Goal: Download file/media

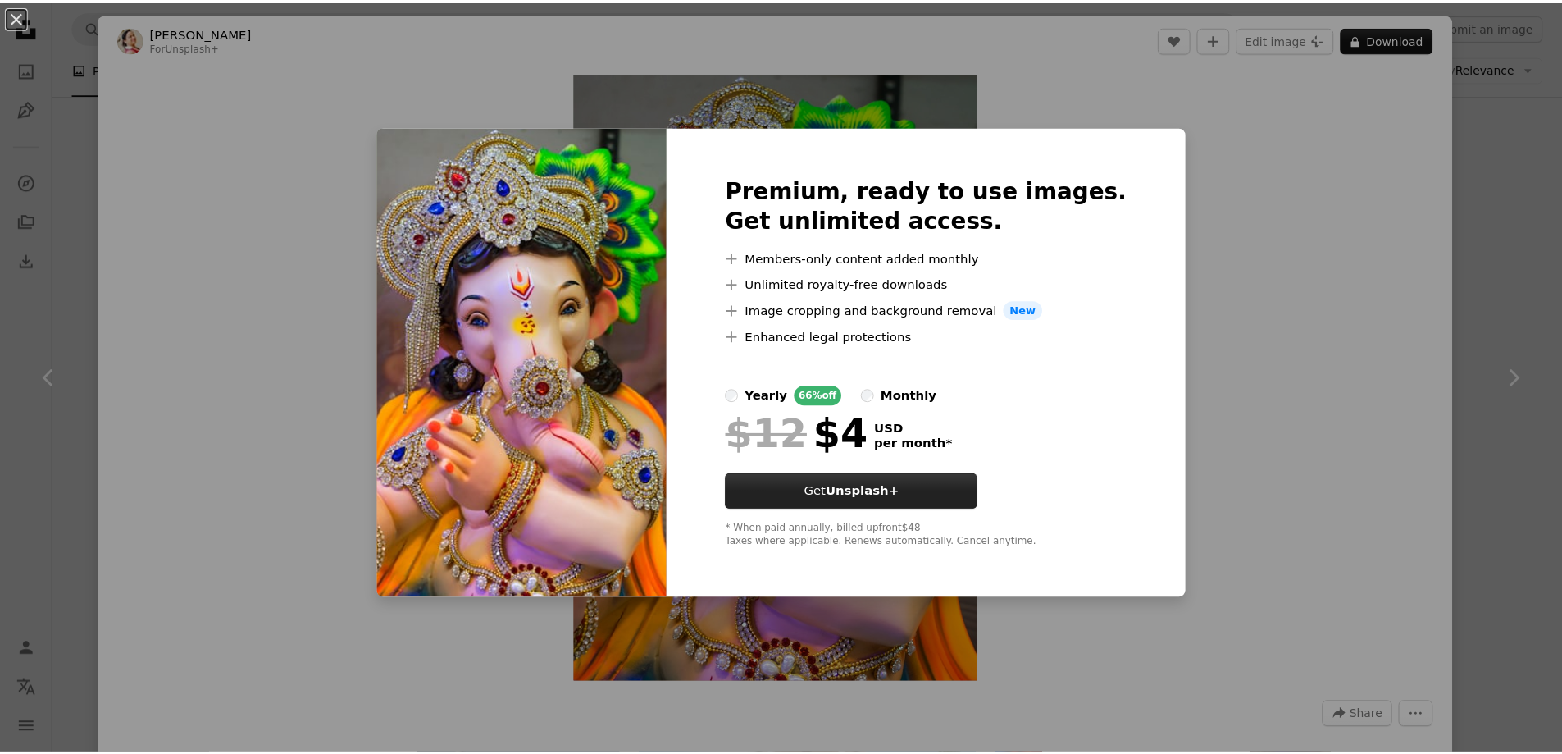
scroll to position [27576, 0]
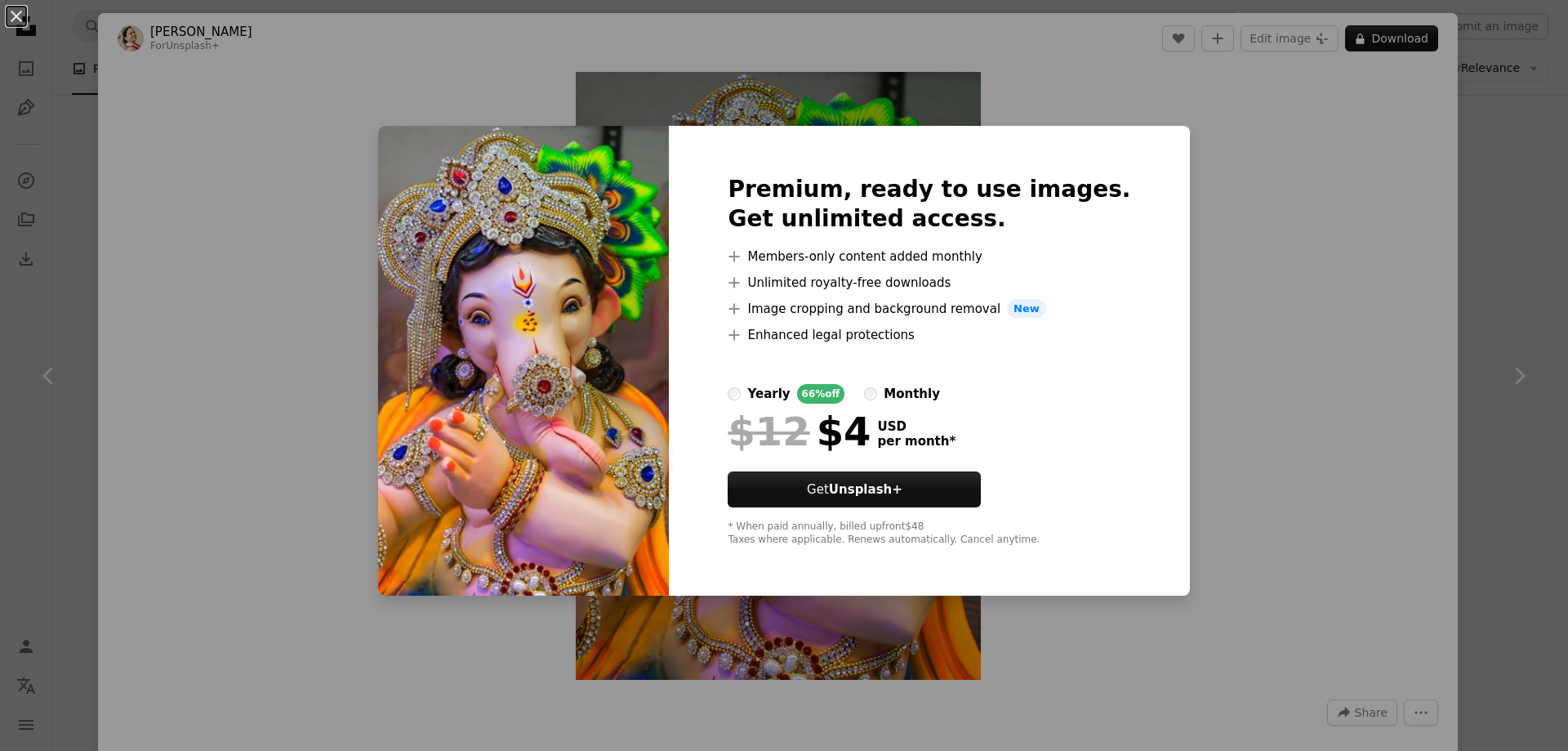
click at [1236, 369] on div "An X shape Premium, ready to use images. Get unlimited access. A plus sign Memb…" at bounding box center [784, 376] width 1568 height 751
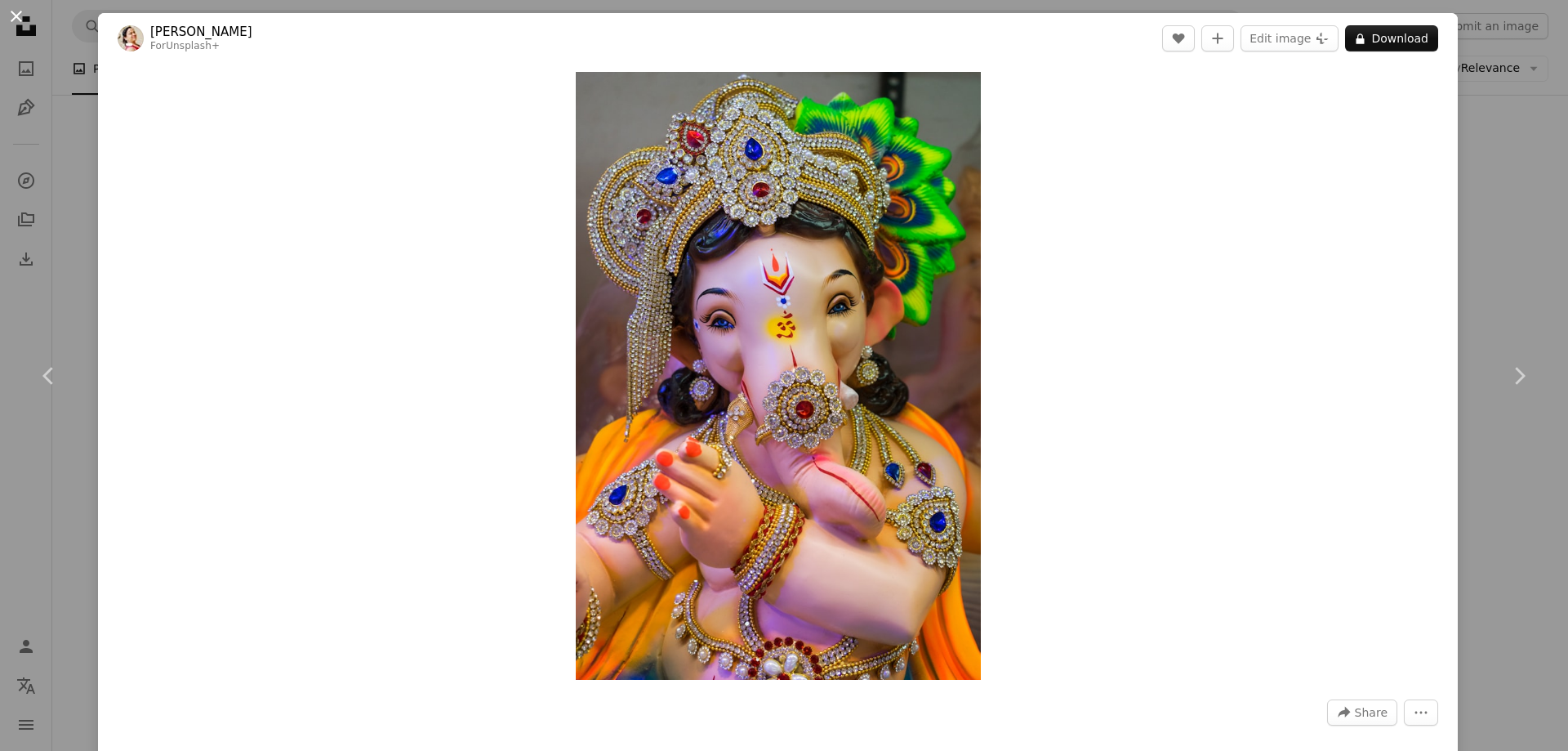
click at [16, 17] on button "An X shape" at bounding box center [17, 17] width 20 height 20
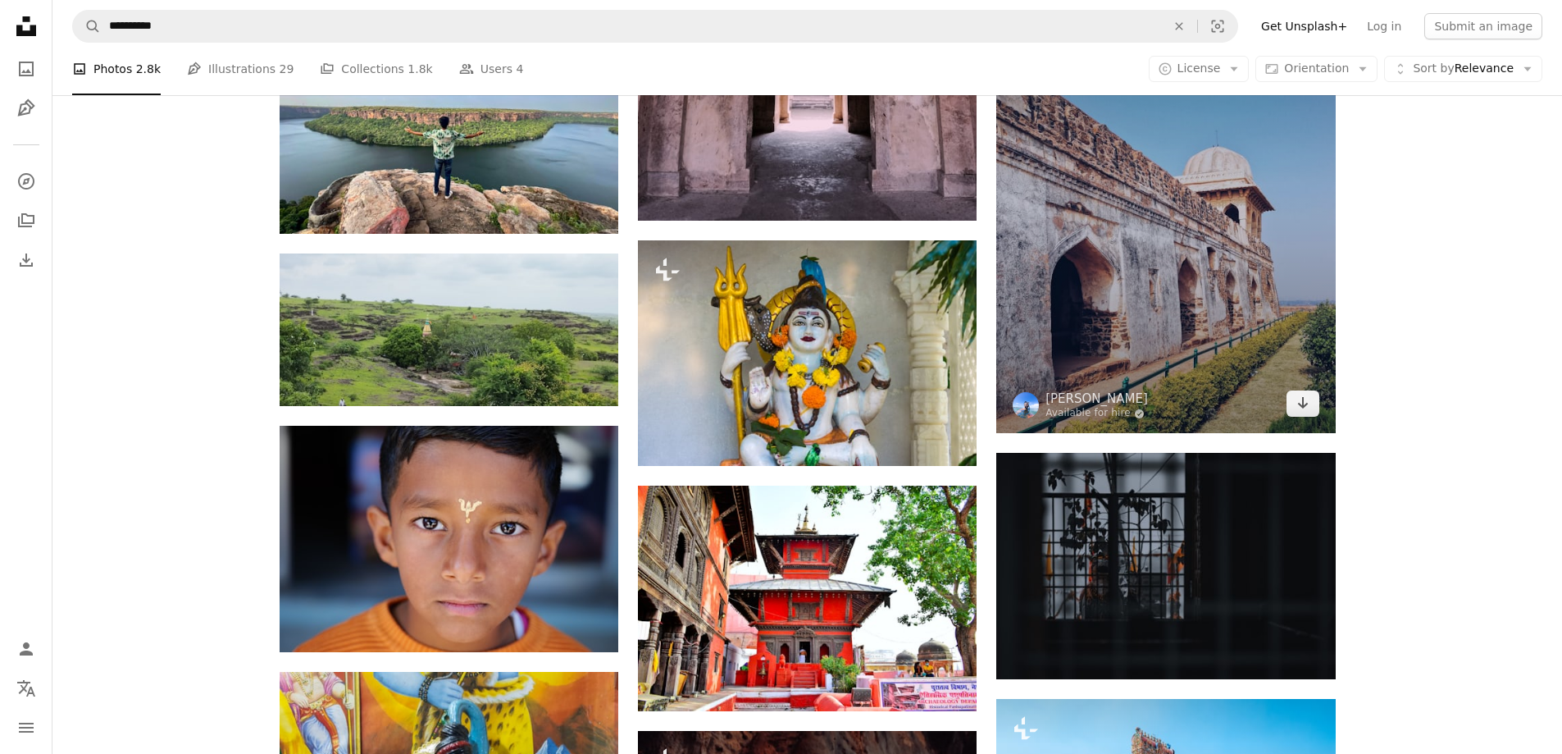
scroll to position [29298, 0]
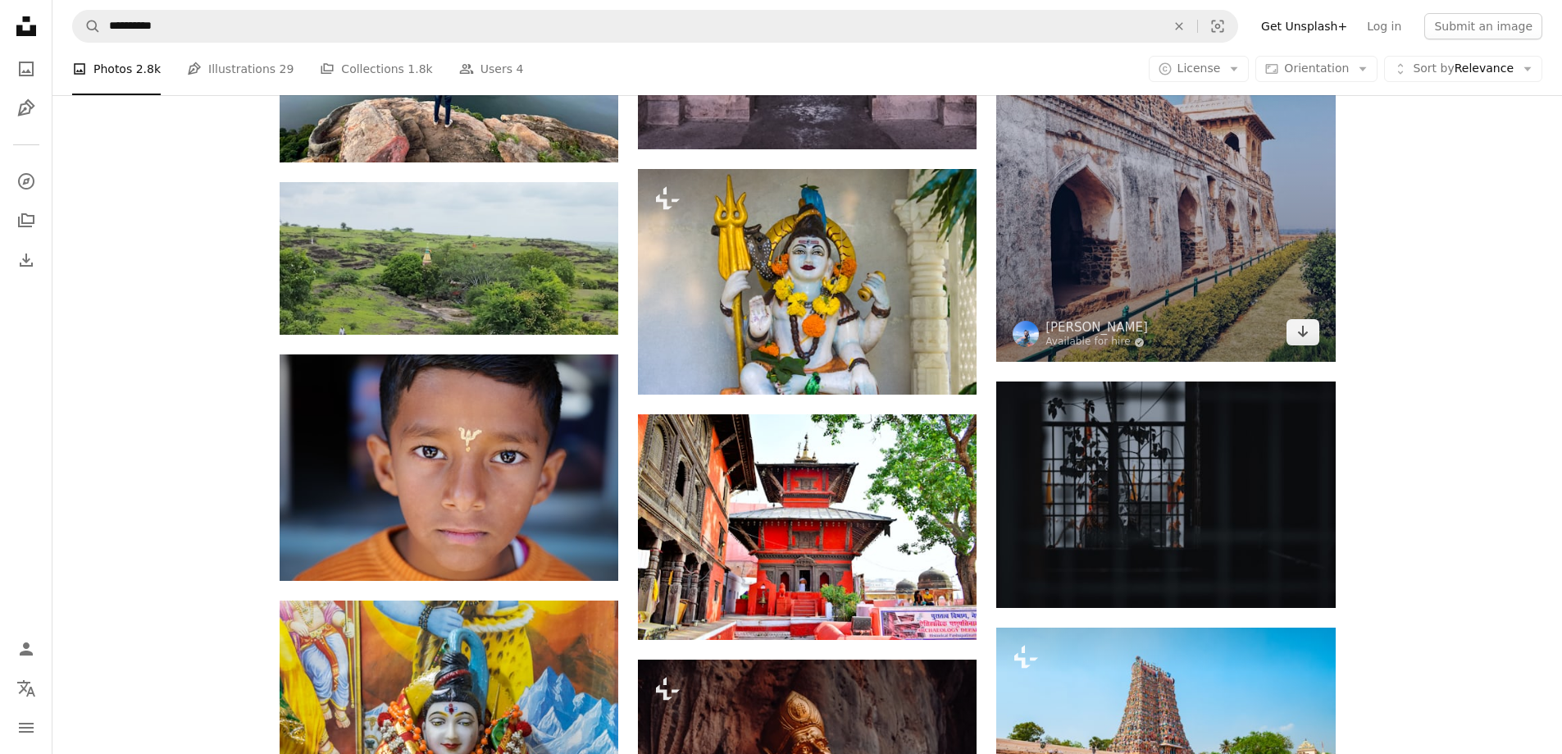
click at [1226, 173] on img at bounding box center [1165, 136] width 339 height 452
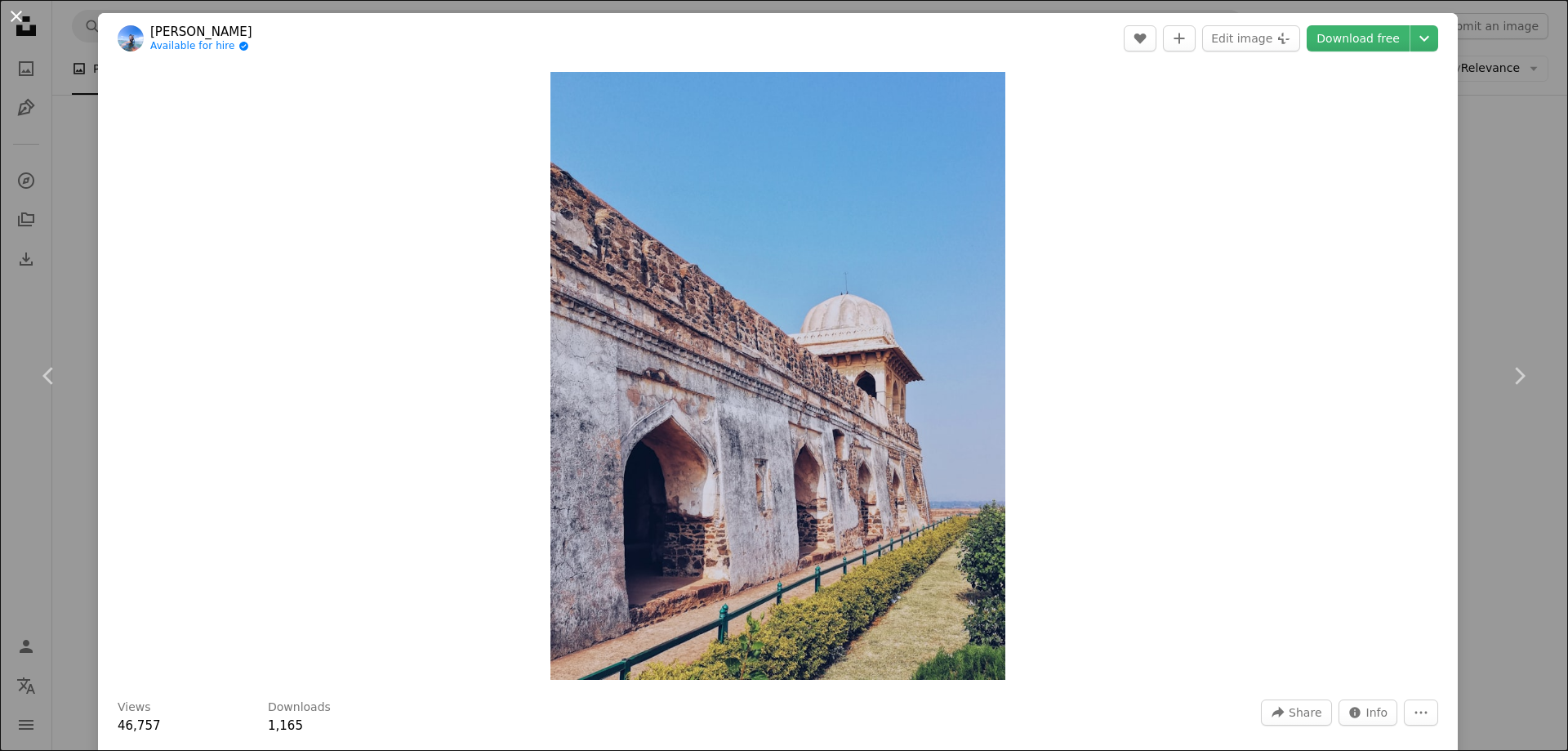
click at [7, 12] on button "An X shape" at bounding box center [17, 17] width 20 height 20
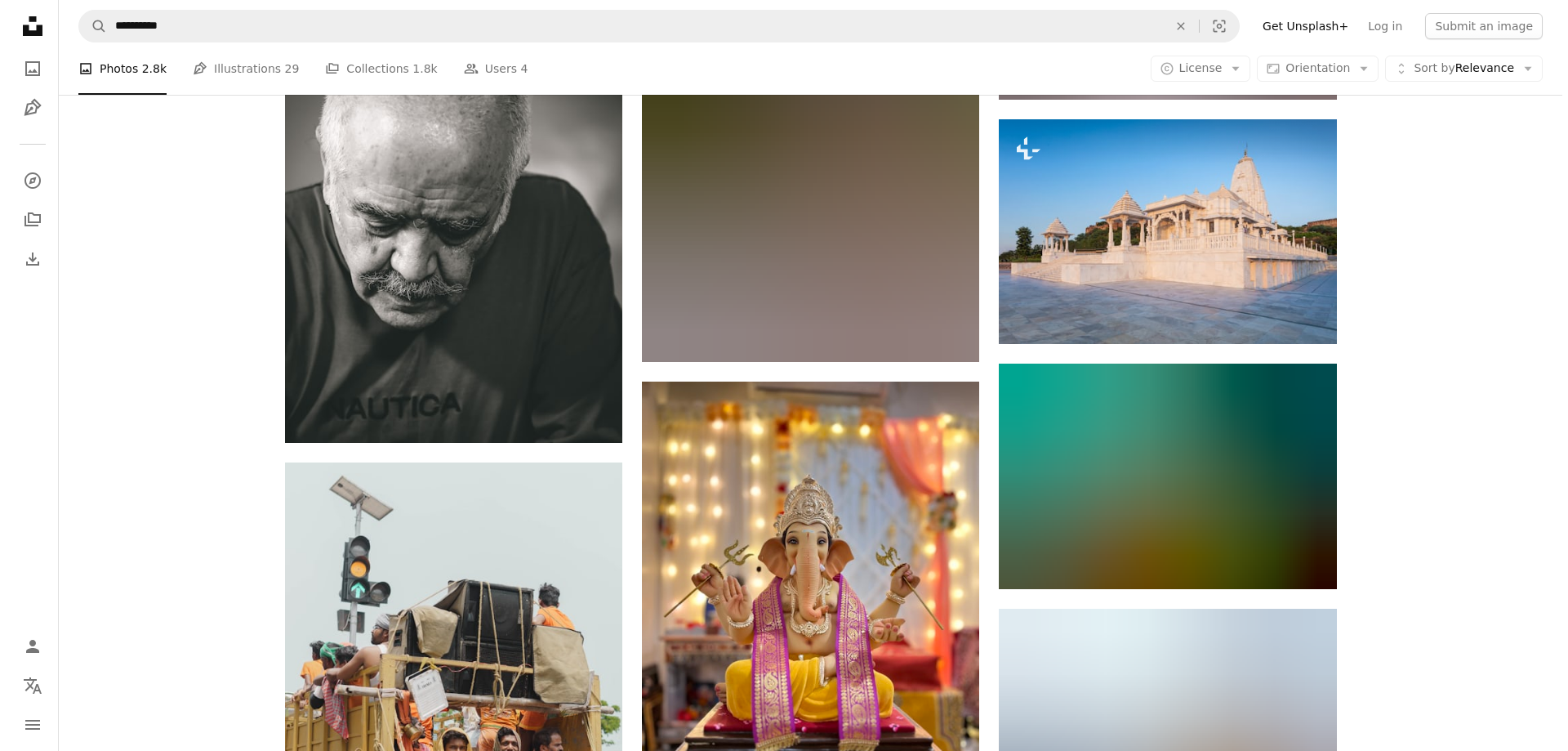
scroll to position [42575, 0]
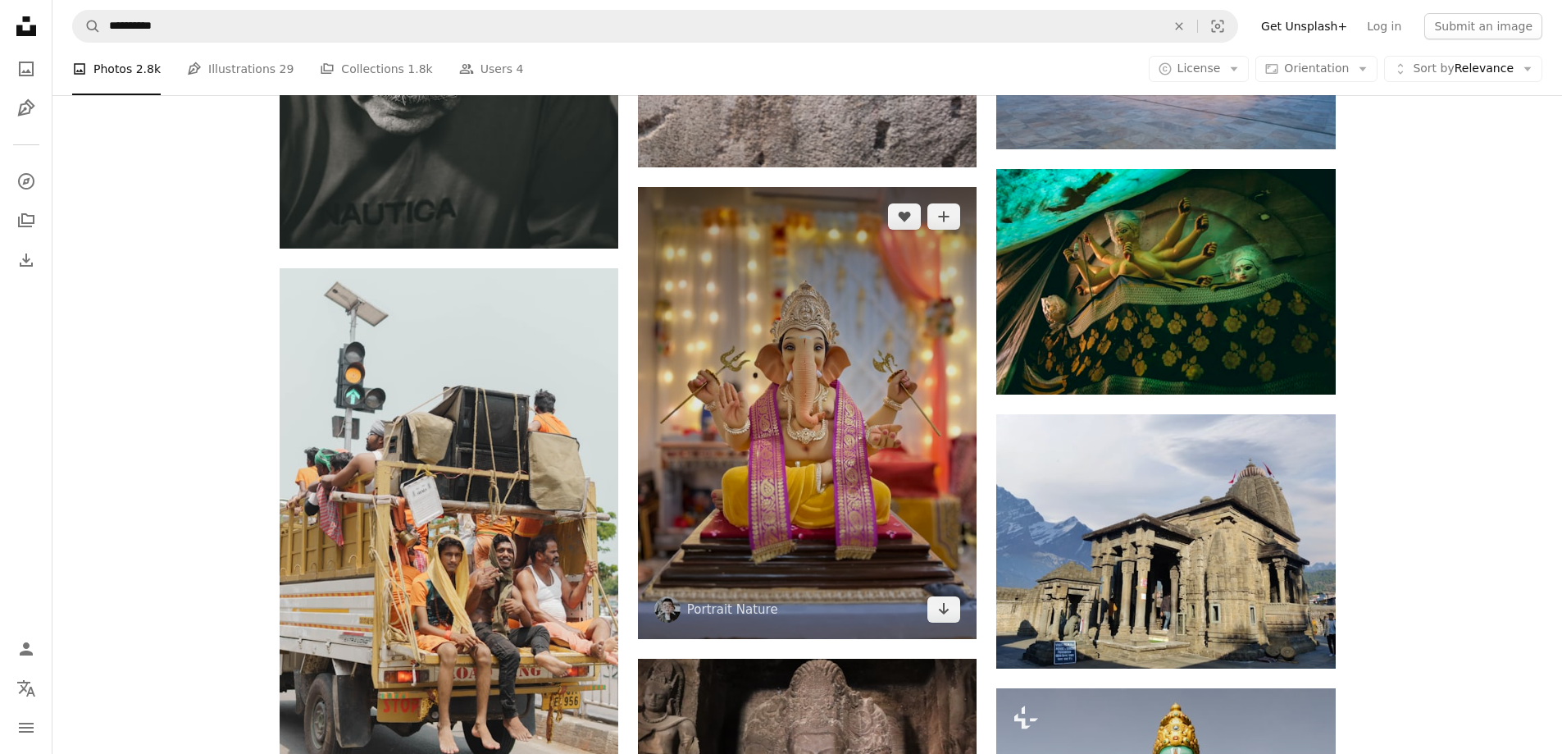
click at [898, 375] on img at bounding box center [807, 413] width 339 height 452
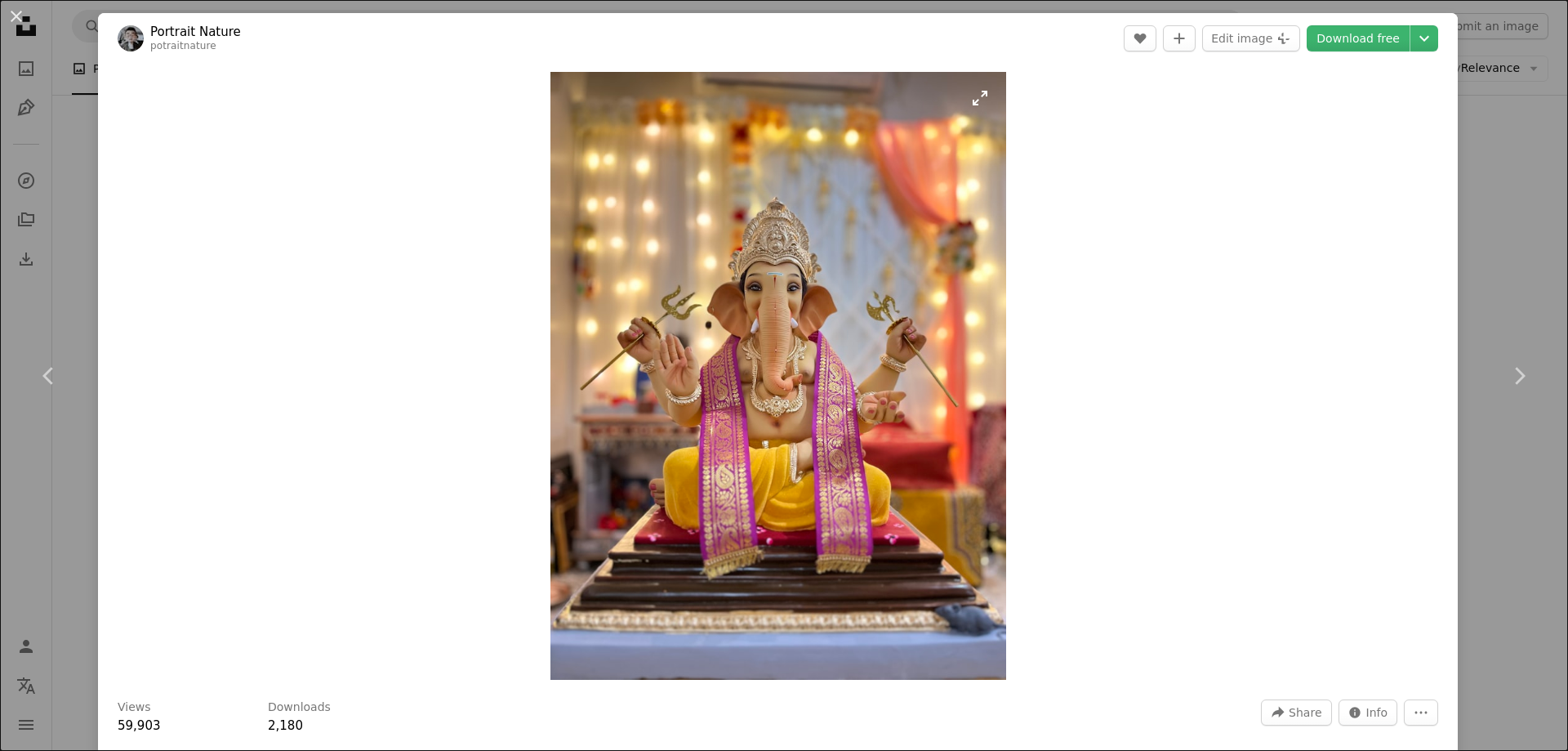
click at [787, 352] on img "Zoom in on this image" at bounding box center [779, 376] width 456 height 608
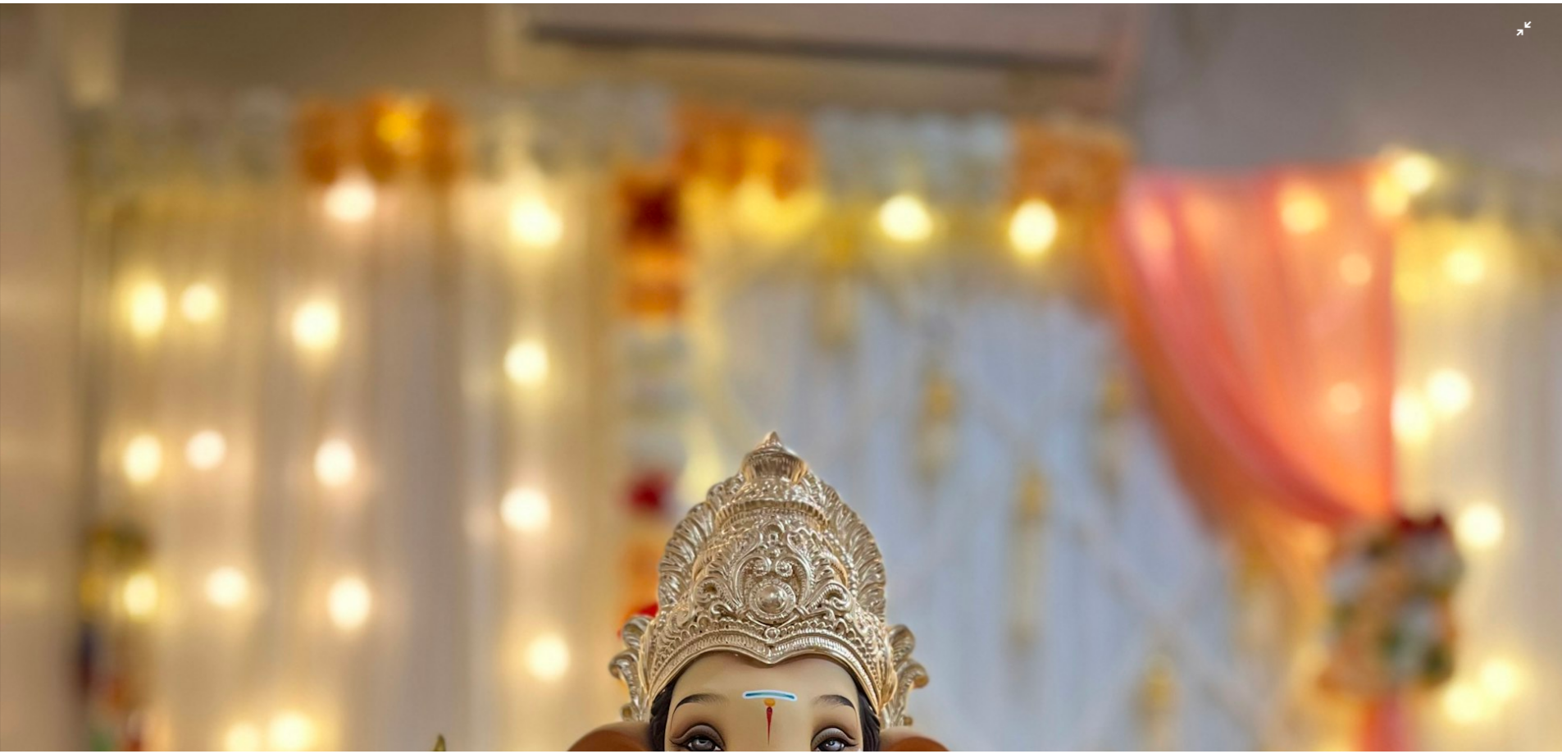
scroll to position [658, 0]
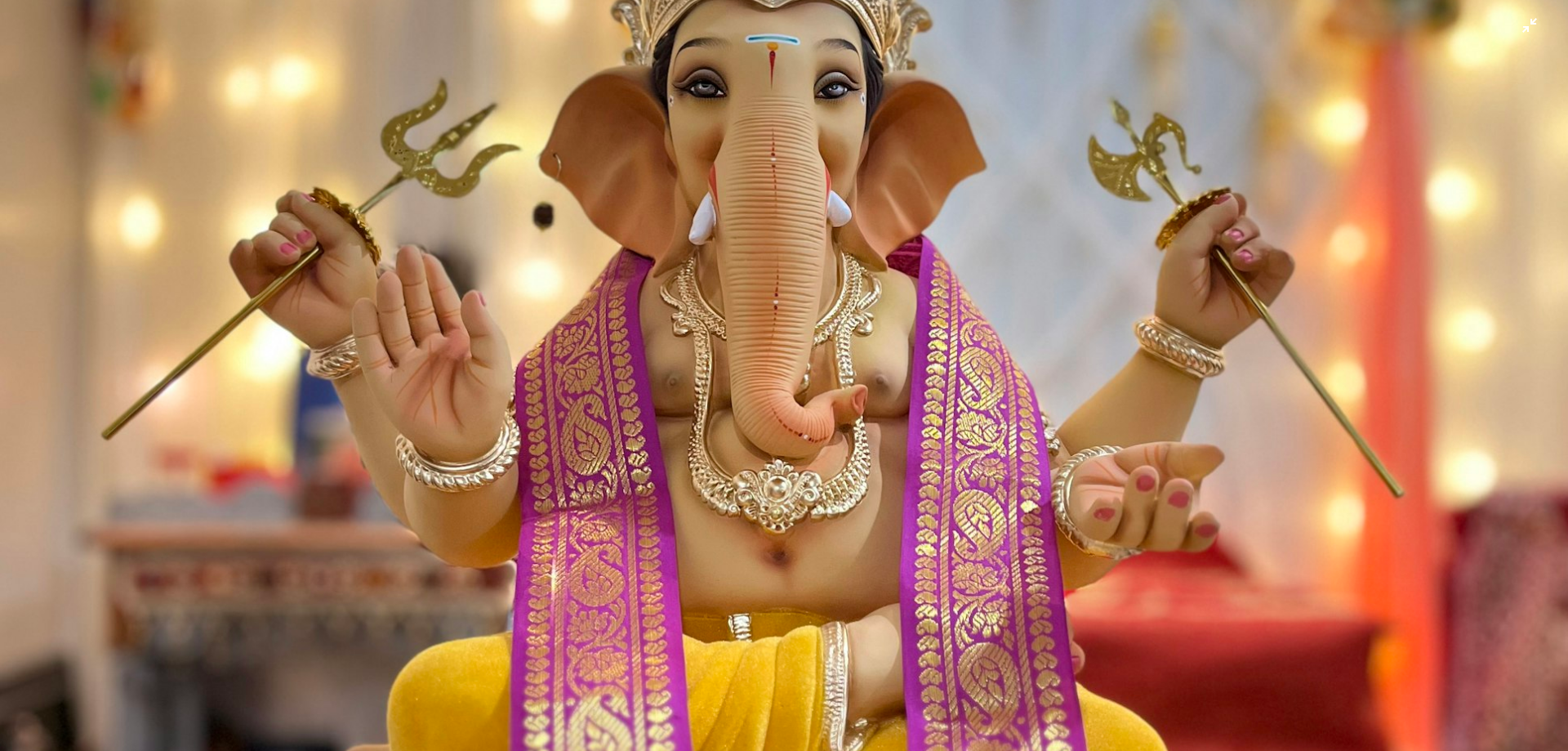
click at [1047, 264] on img "Zoom out on this image" at bounding box center [784, 390] width 1570 height 2093
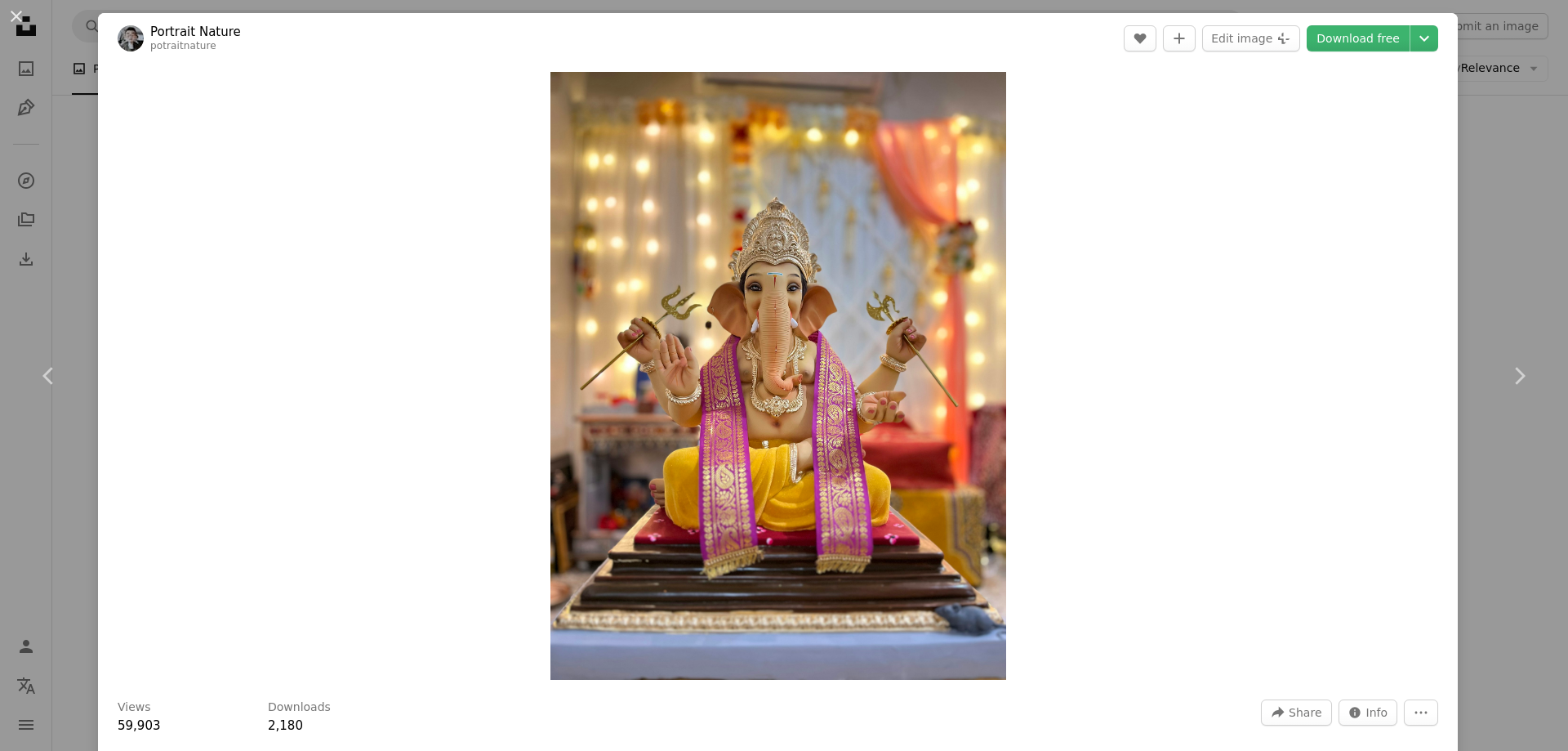
click at [1319, 205] on div "Zoom in" at bounding box center [777, 376] width 1360 height 624
click at [16, 13] on button "An X shape" at bounding box center [17, 17] width 20 height 20
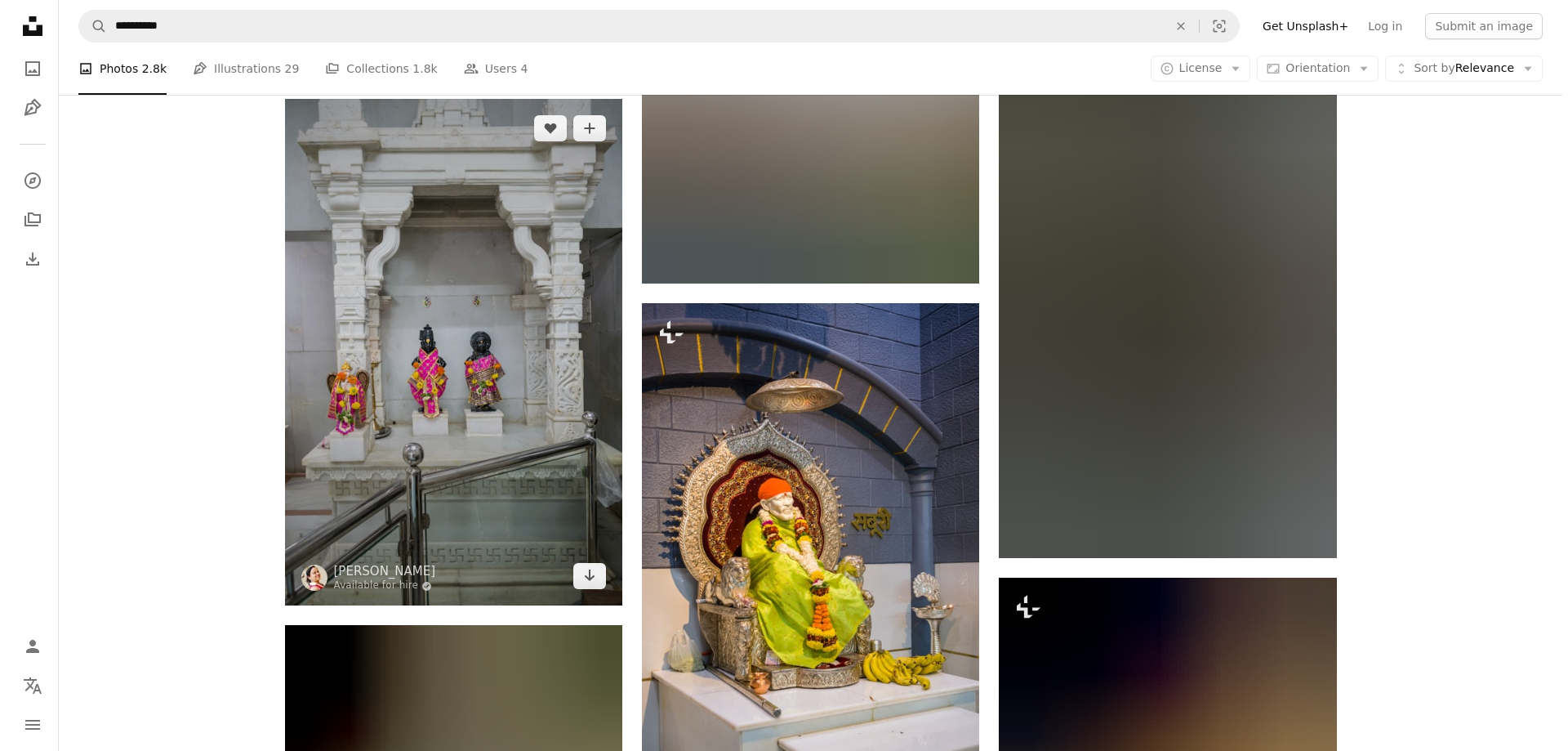
scroll to position [72628, 0]
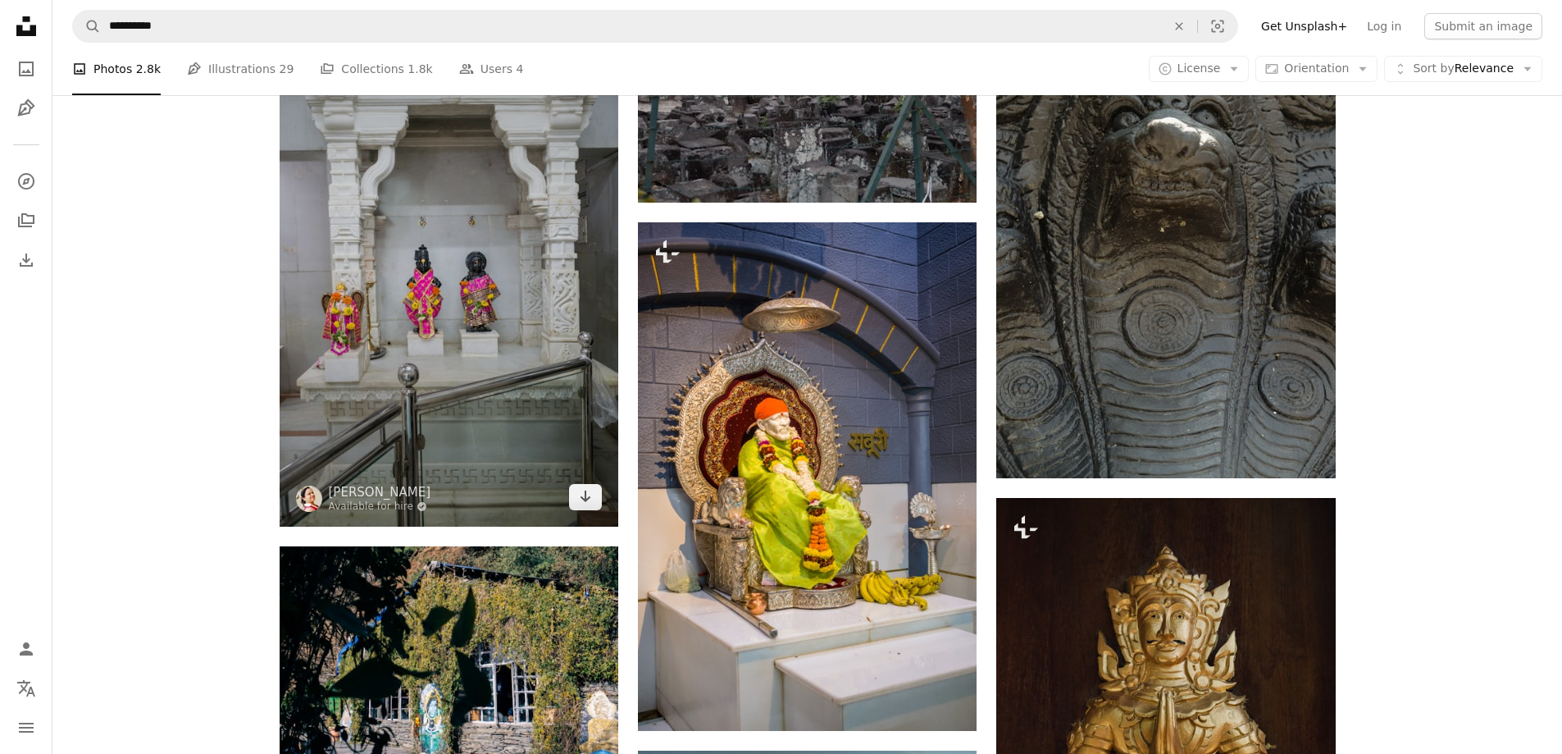
click at [546, 326] on img at bounding box center [449, 272] width 339 height 508
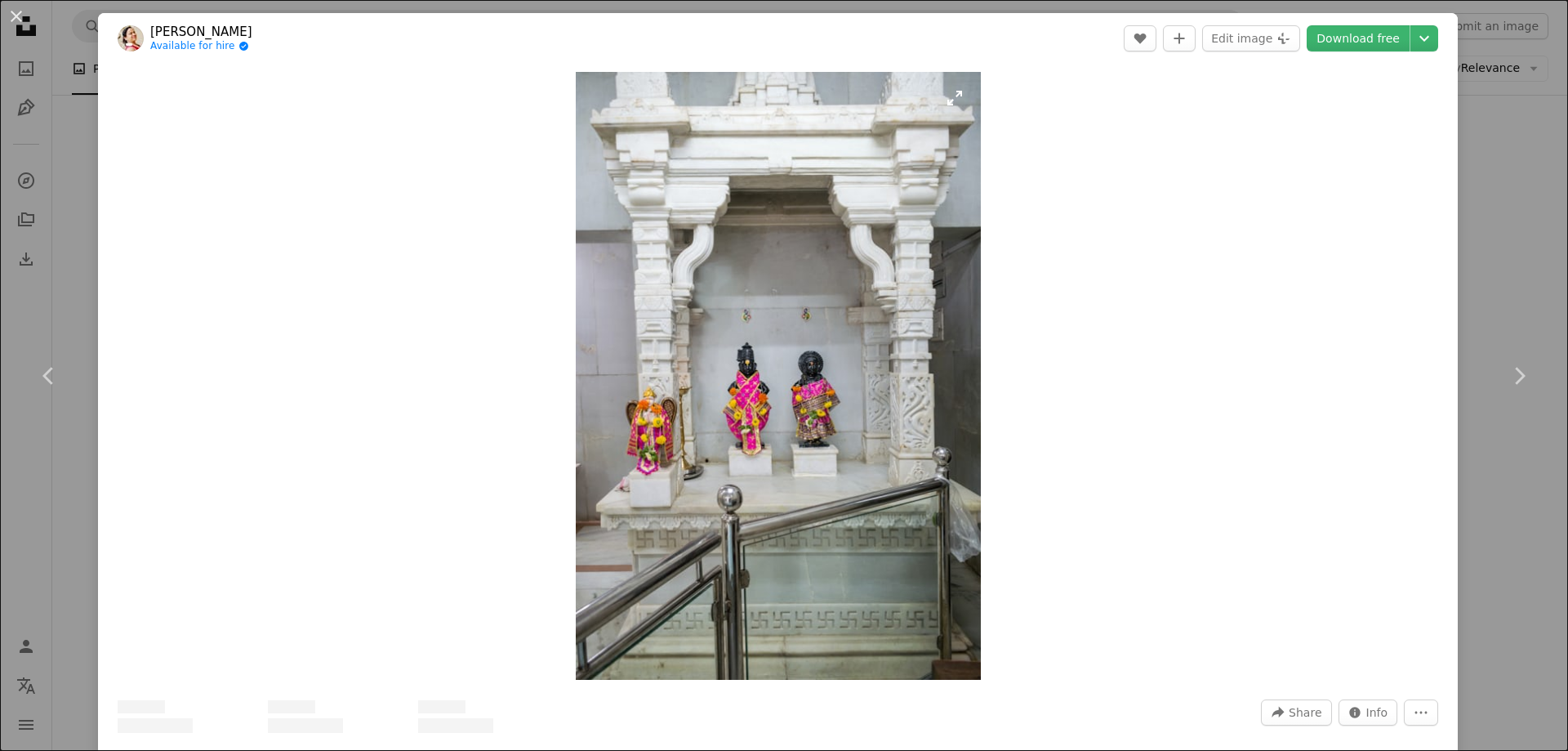
click at [722, 389] on img "Zoom in on this image" at bounding box center [778, 376] width 405 height 608
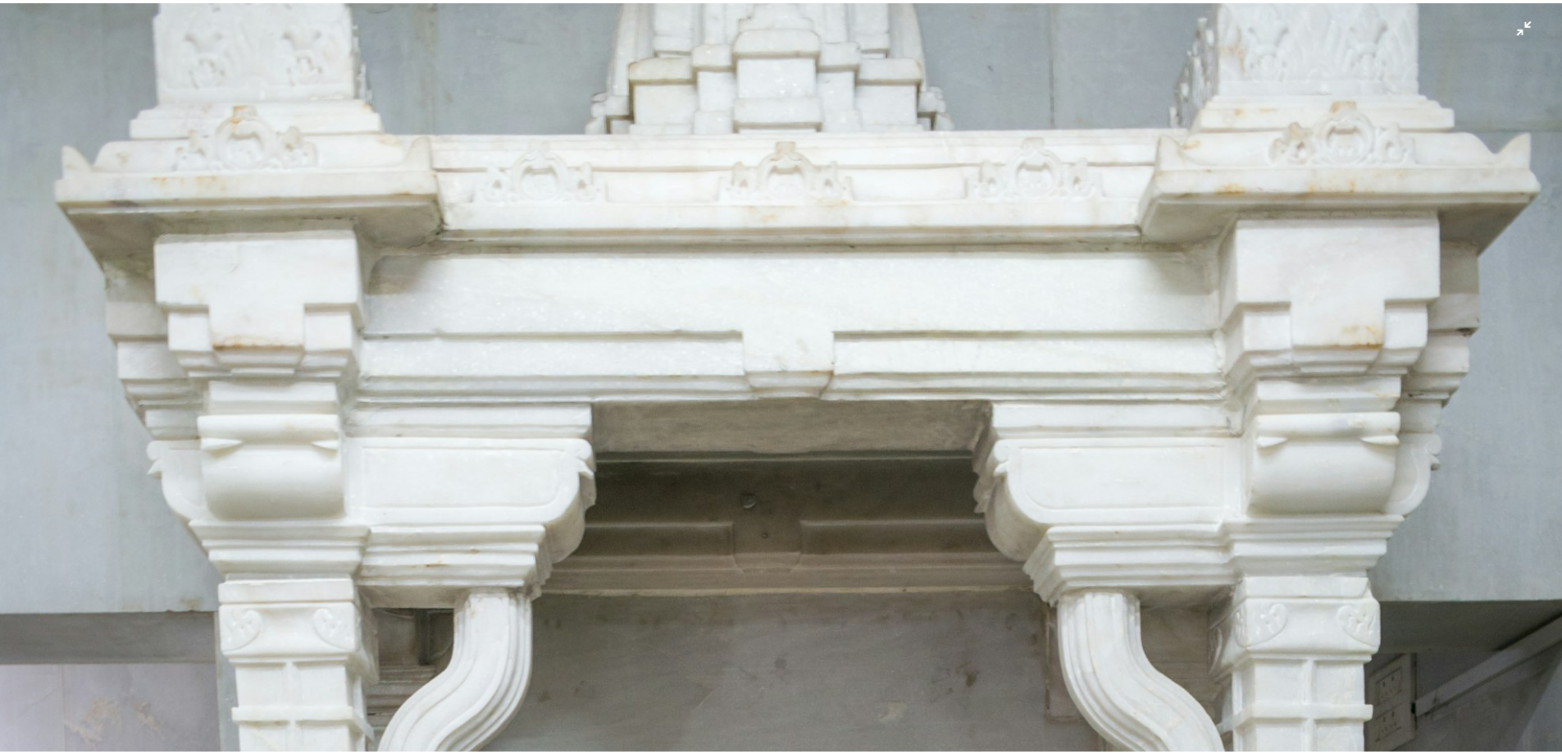
scroll to position [787, 0]
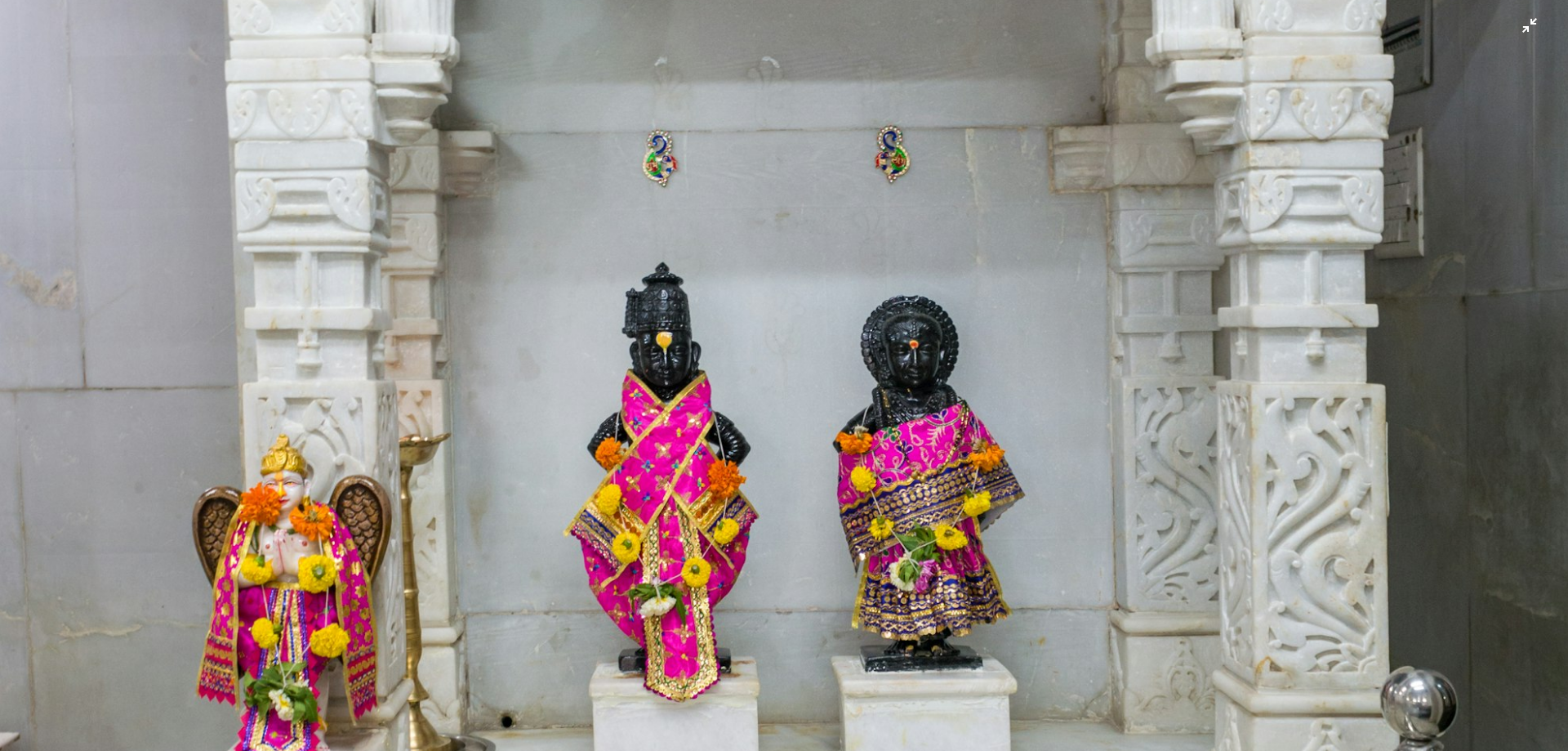
click at [765, 354] on img "Zoom out on this image" at bounding box center [784, 392] width 1570 height 2355
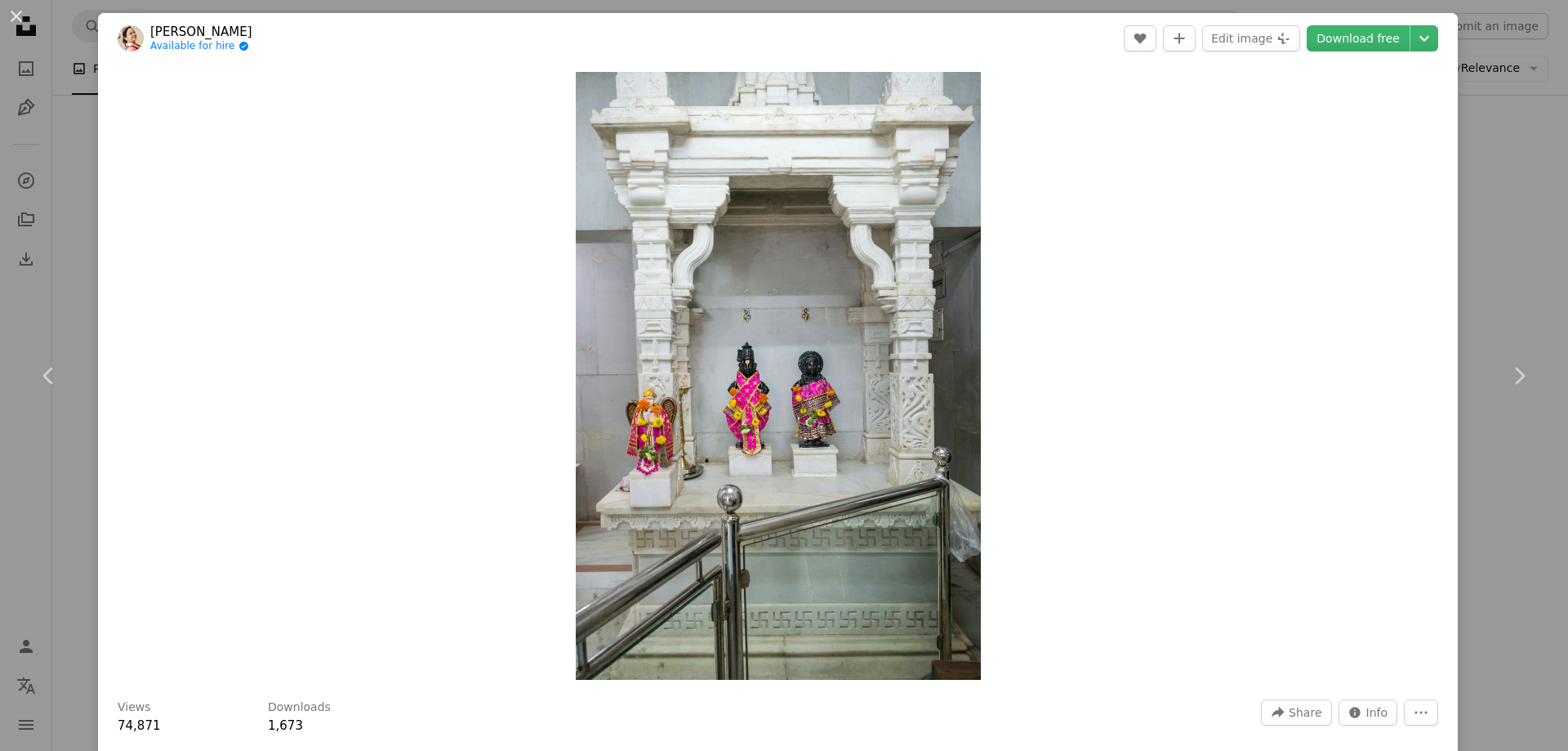
click at [1375, 296] on div "Zoom in" at bounding box center [777, 376] width 1360 height 624
click at [14, 15] on button "An X shape" at bounding box center [17, 17] width 20 height 20
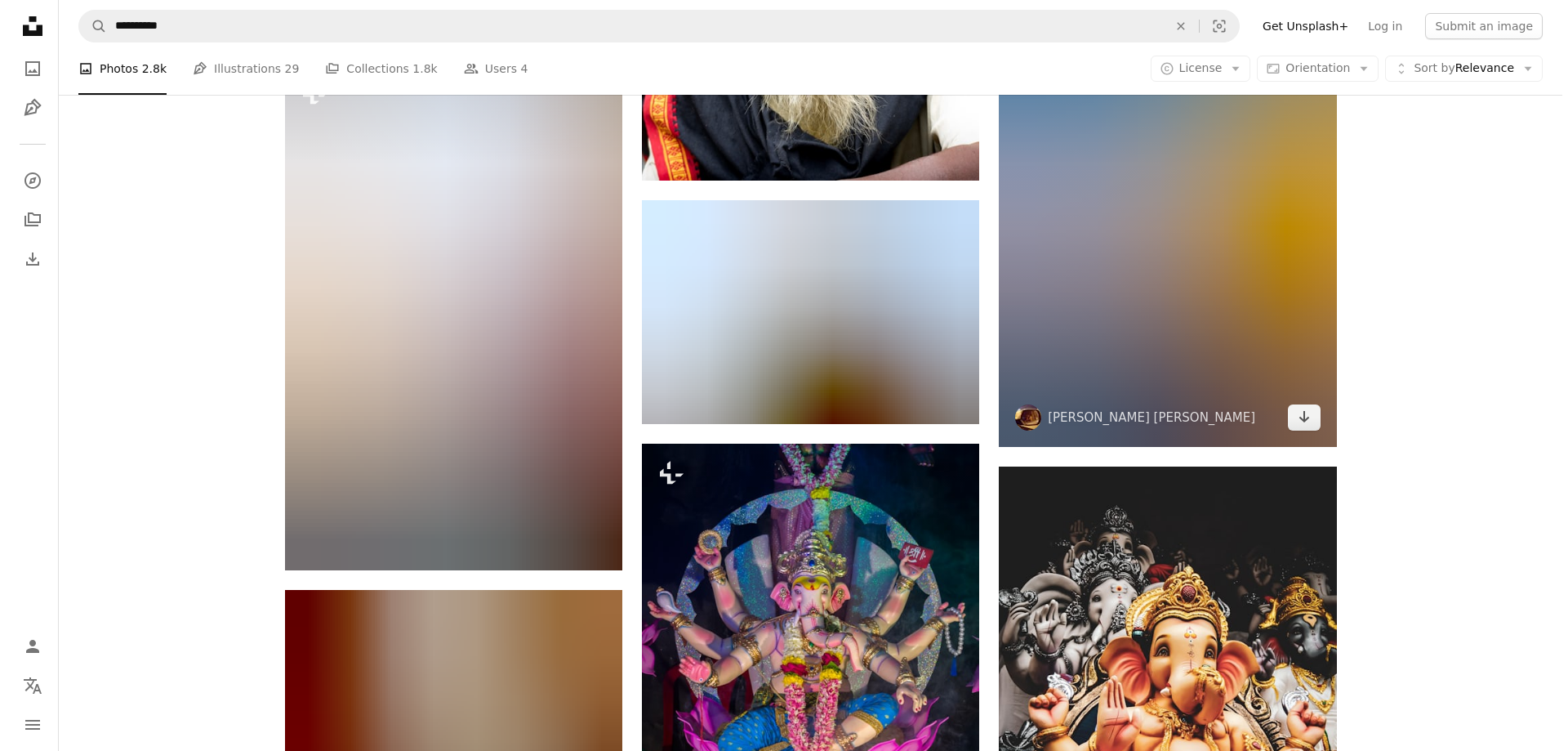
scroll to position [80141, 0]
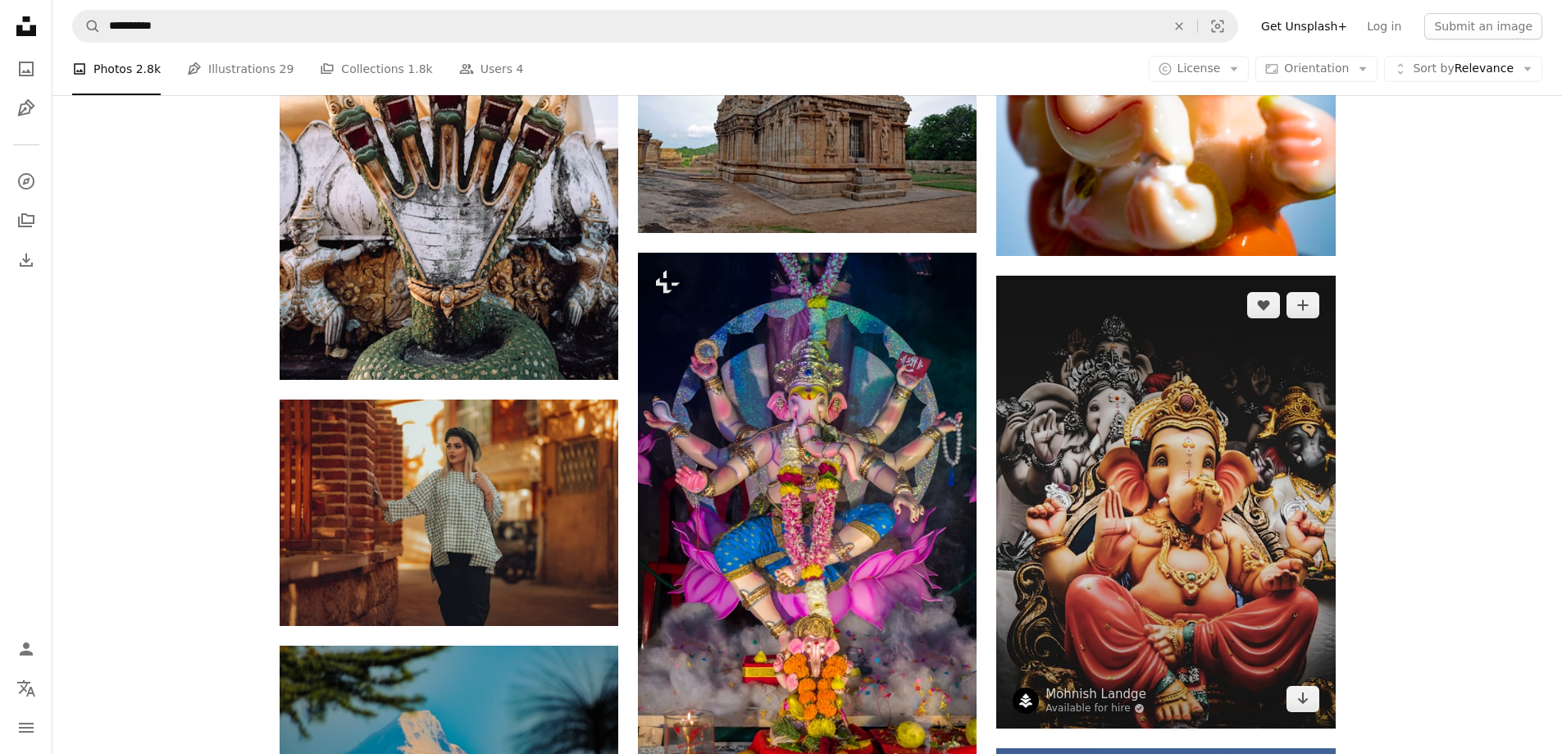
click at [1264, 439] on img at bounding box center [1165, 501] width 339 height 452
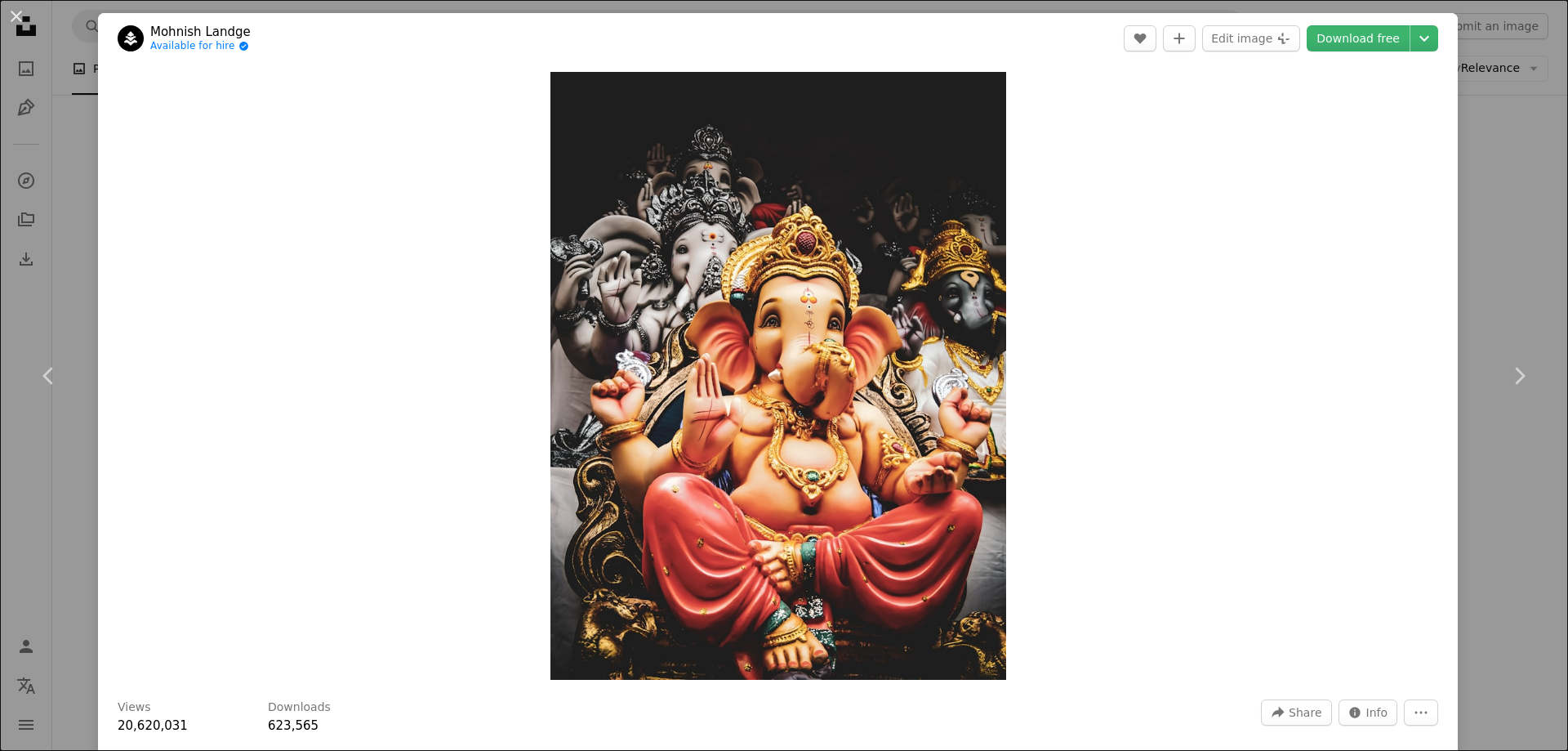
click at [1208, 462] on div "Zoom in" at bounding box center [777, 376] width 1360 height 624
click at [868, 352] on img "Zoom in on this image" at bounding box center [779, 376] width 456 height 608
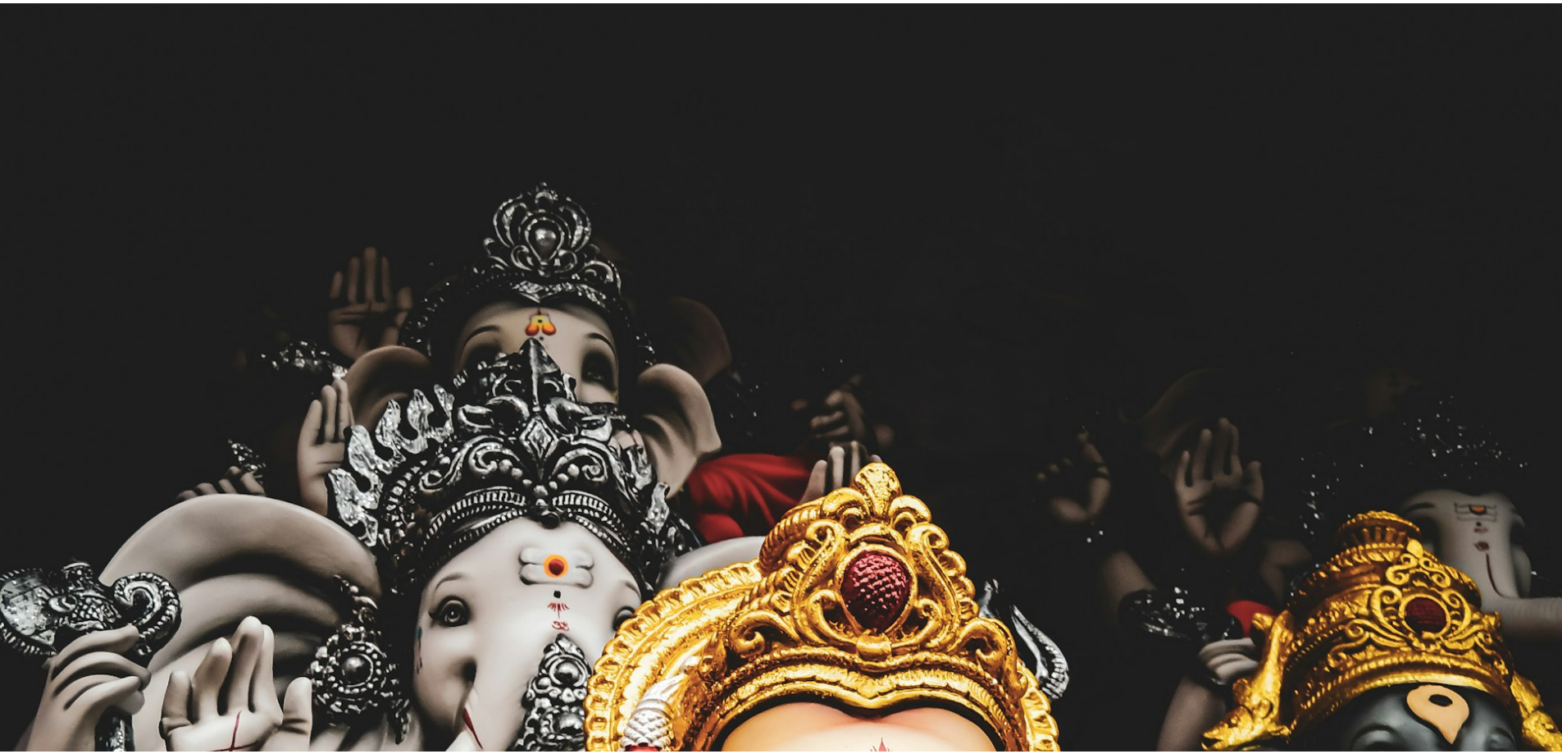
scroll to position [658, 0]
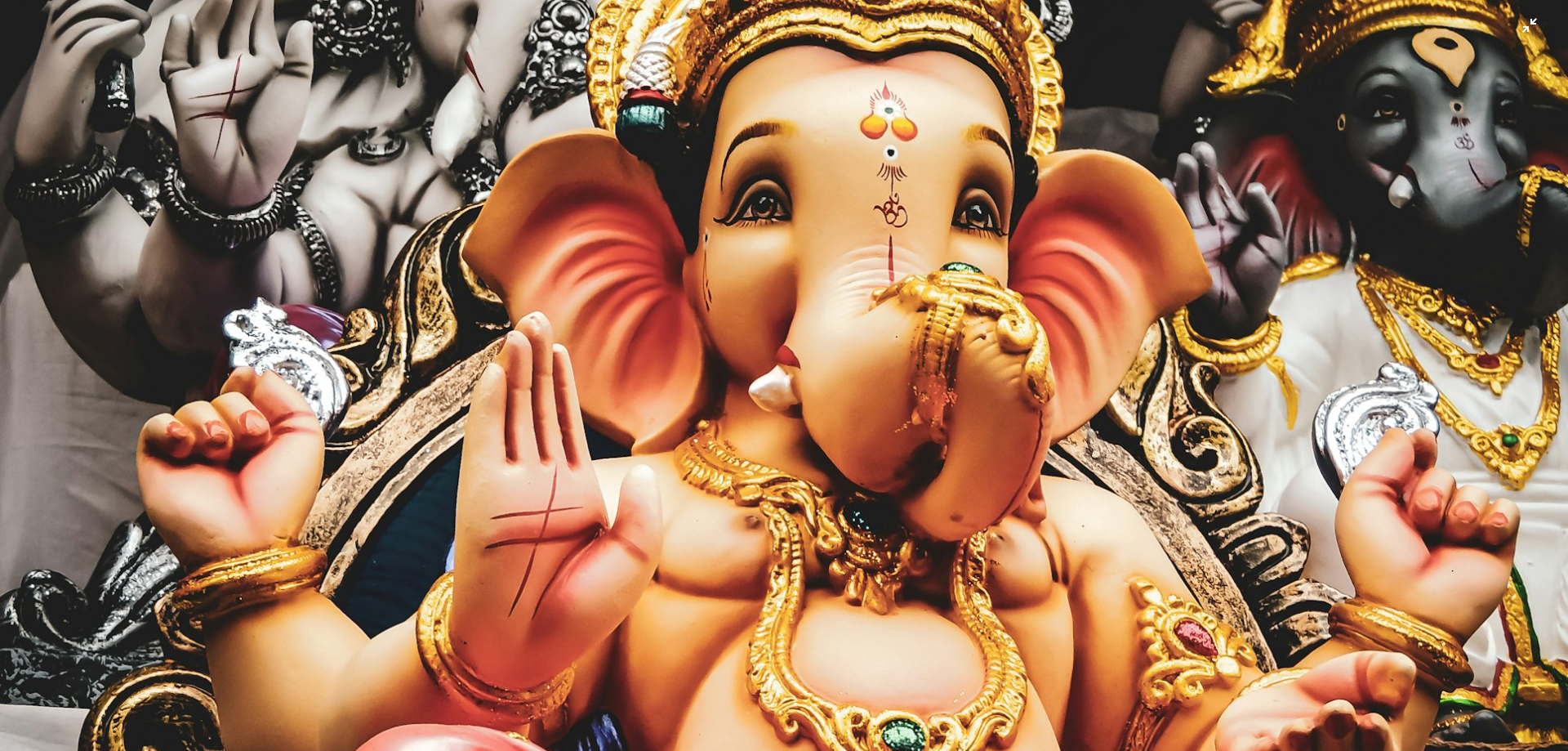
click at [865, 178] on img "Zoom out on this image" at bounding box center [784, 389] width 1570 height 2093
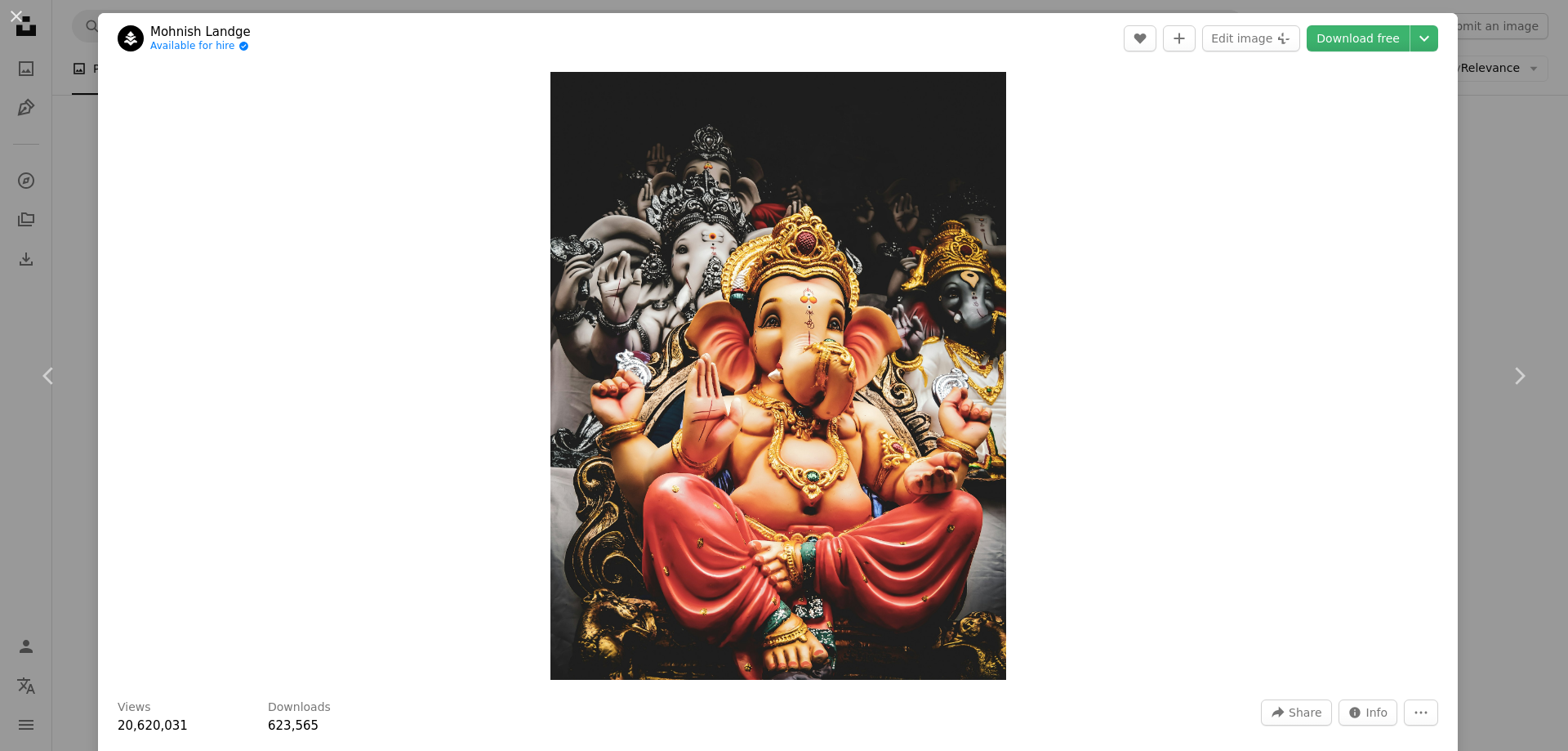
click at [1305, 244] on div "Zoom in" at bounding box center [777, 376] width 1360 height 624
click at [17, 17] on button "An X shape" at bounding box center [17, 17] width 20 height 20
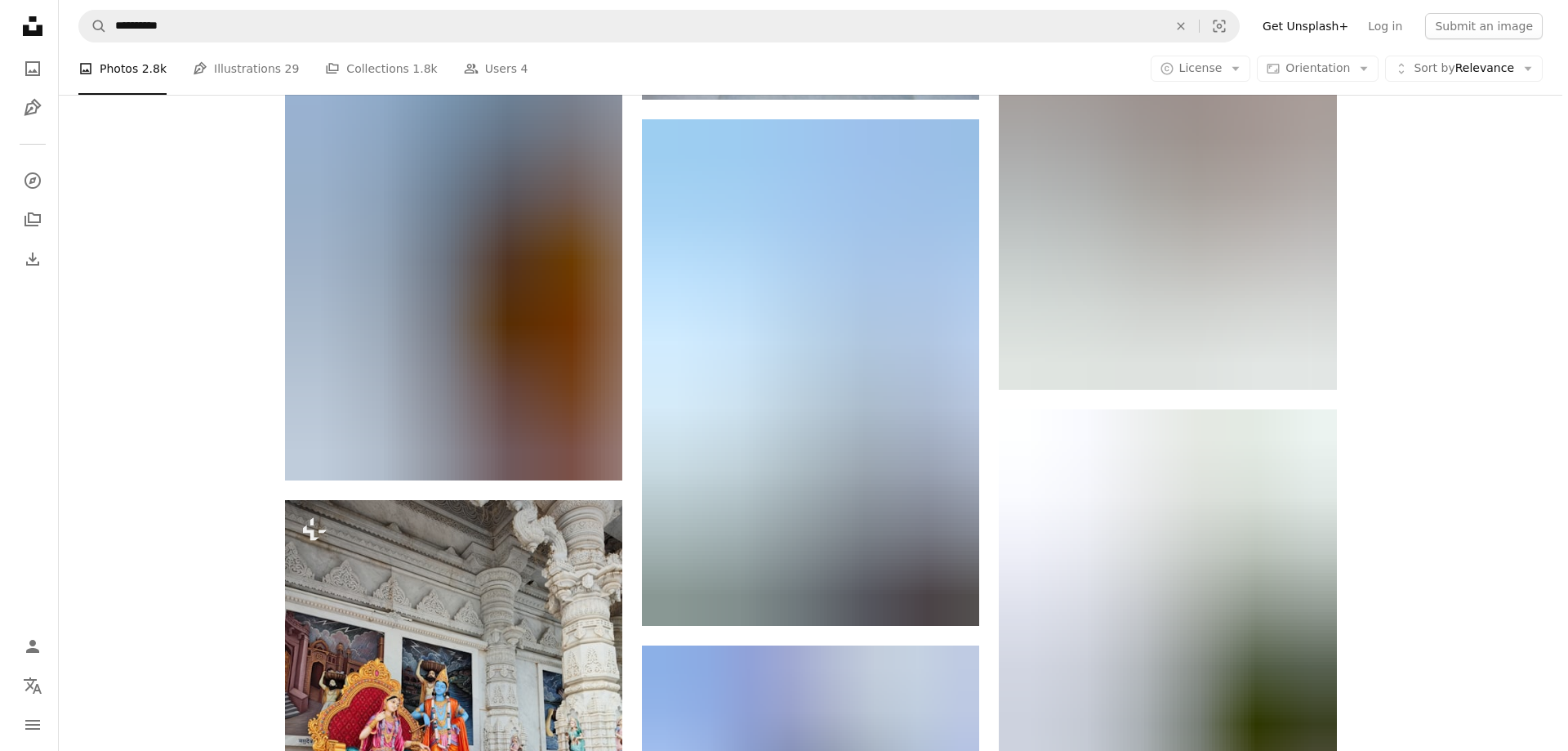
scroll to position [84388, 0]
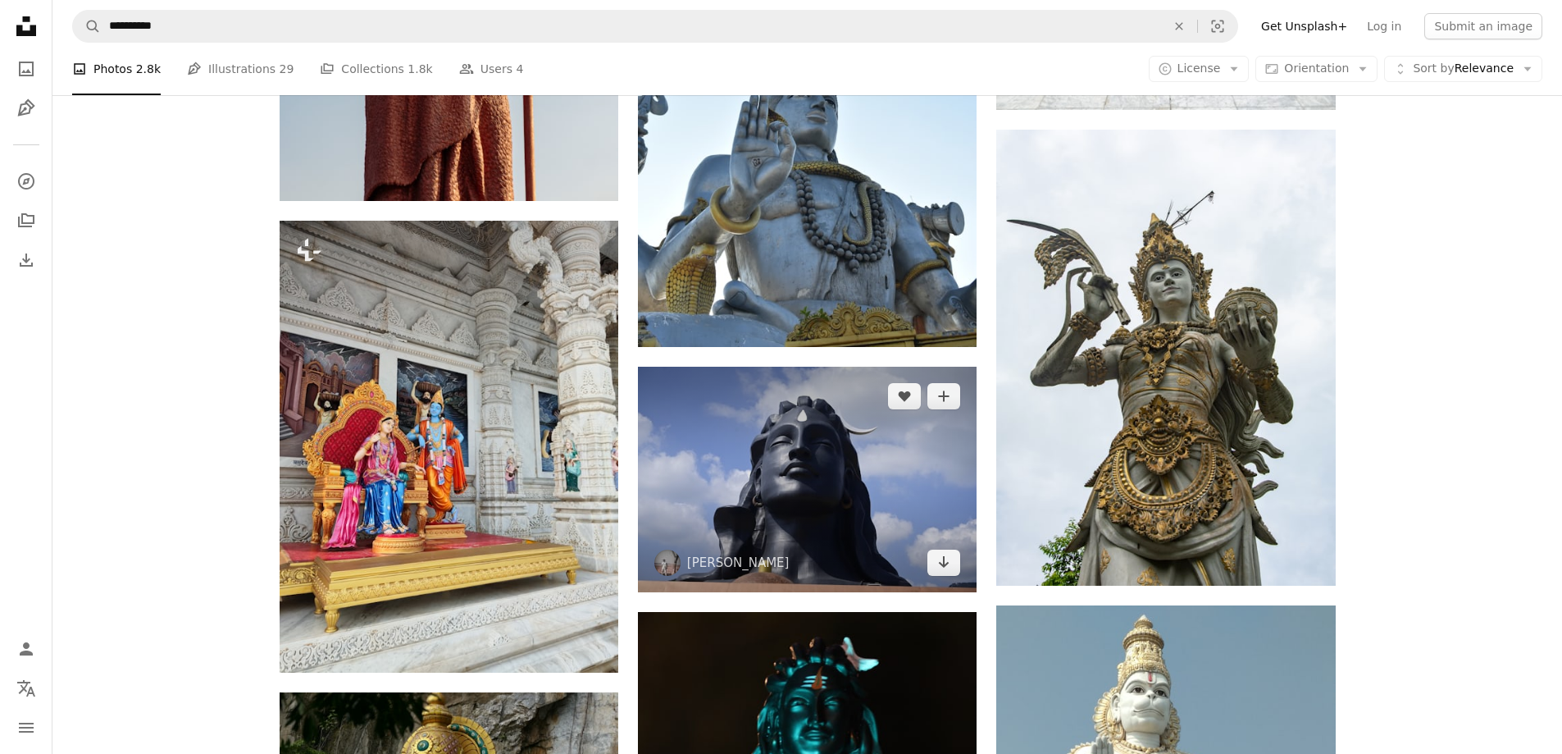
click at [863, 461] on img at bounding box center [807, 479] width 339 height 225
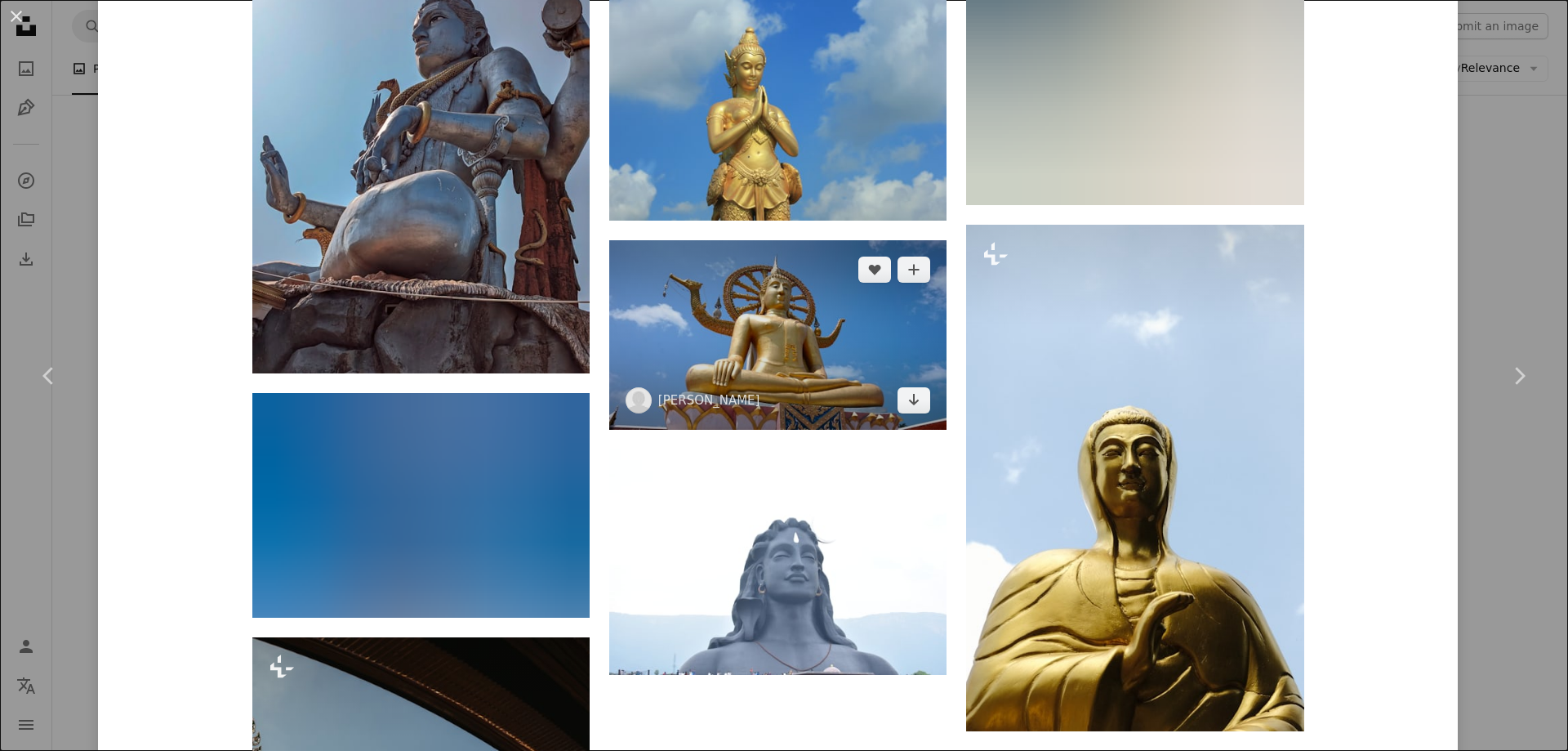
scroll to position [5553, 0]
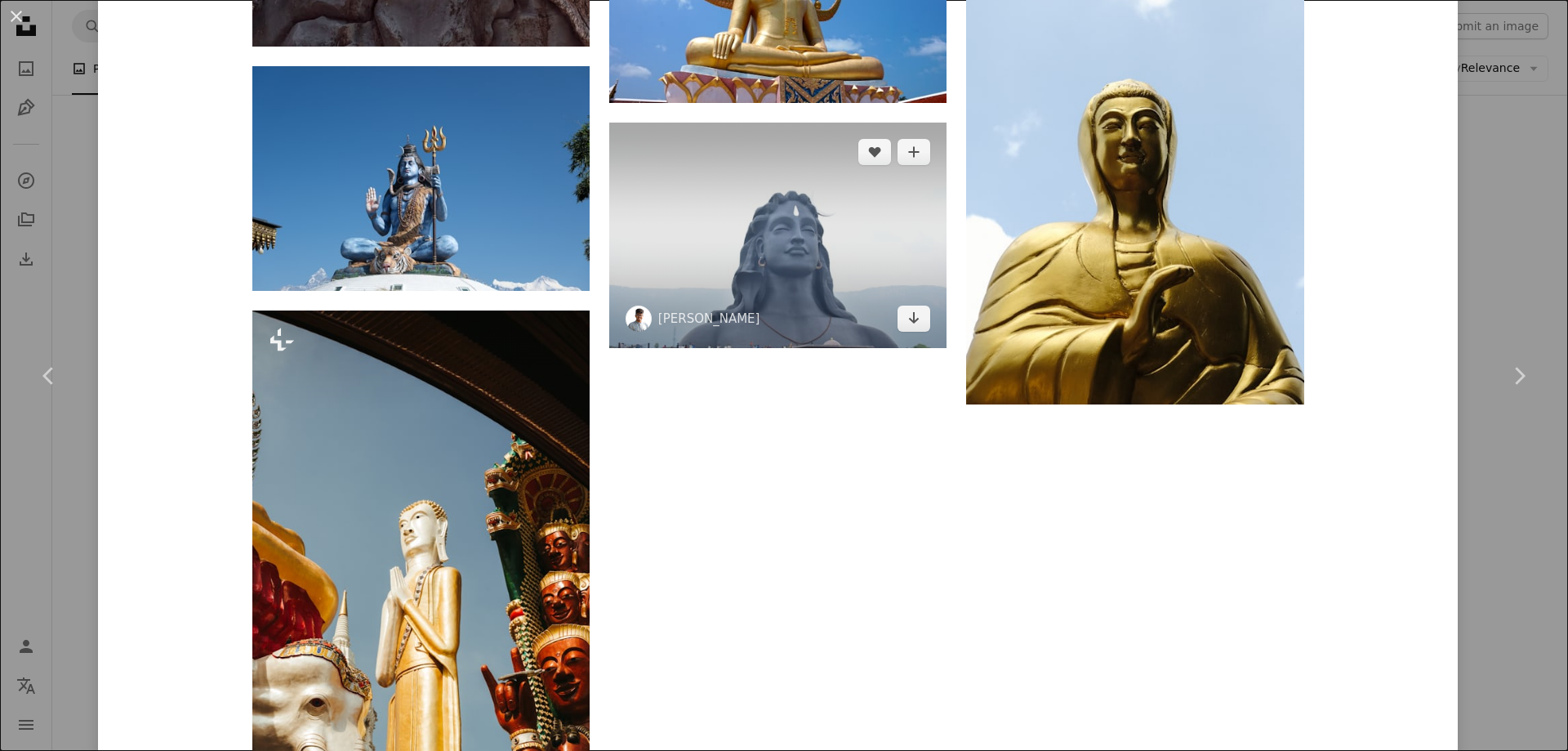
click at [823, 305] on img at bounding box center [778, 234] width 338 height 224
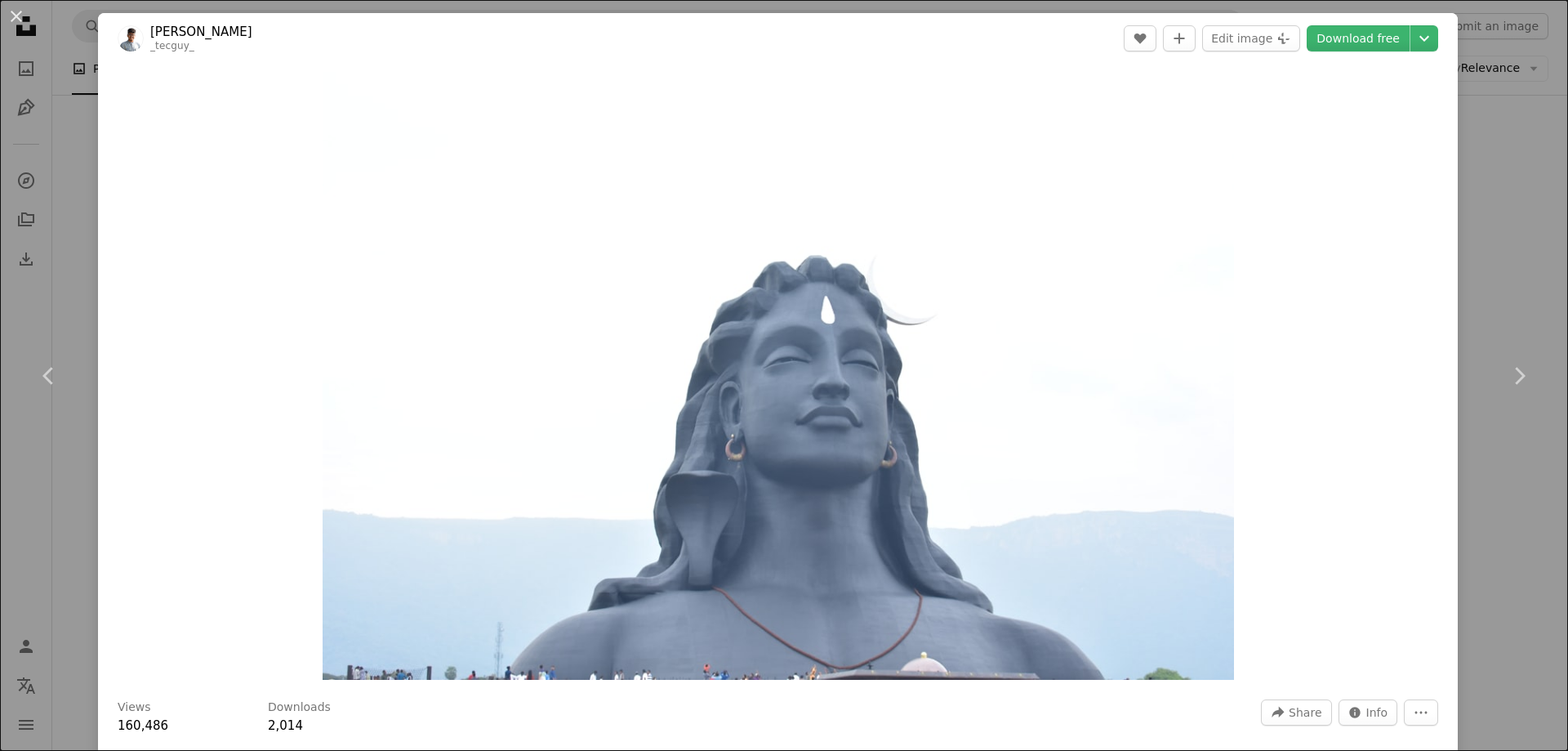
click at [843, 359] on img "Zoom in on this image" at bounding box center [778, 376] width 912 height 608
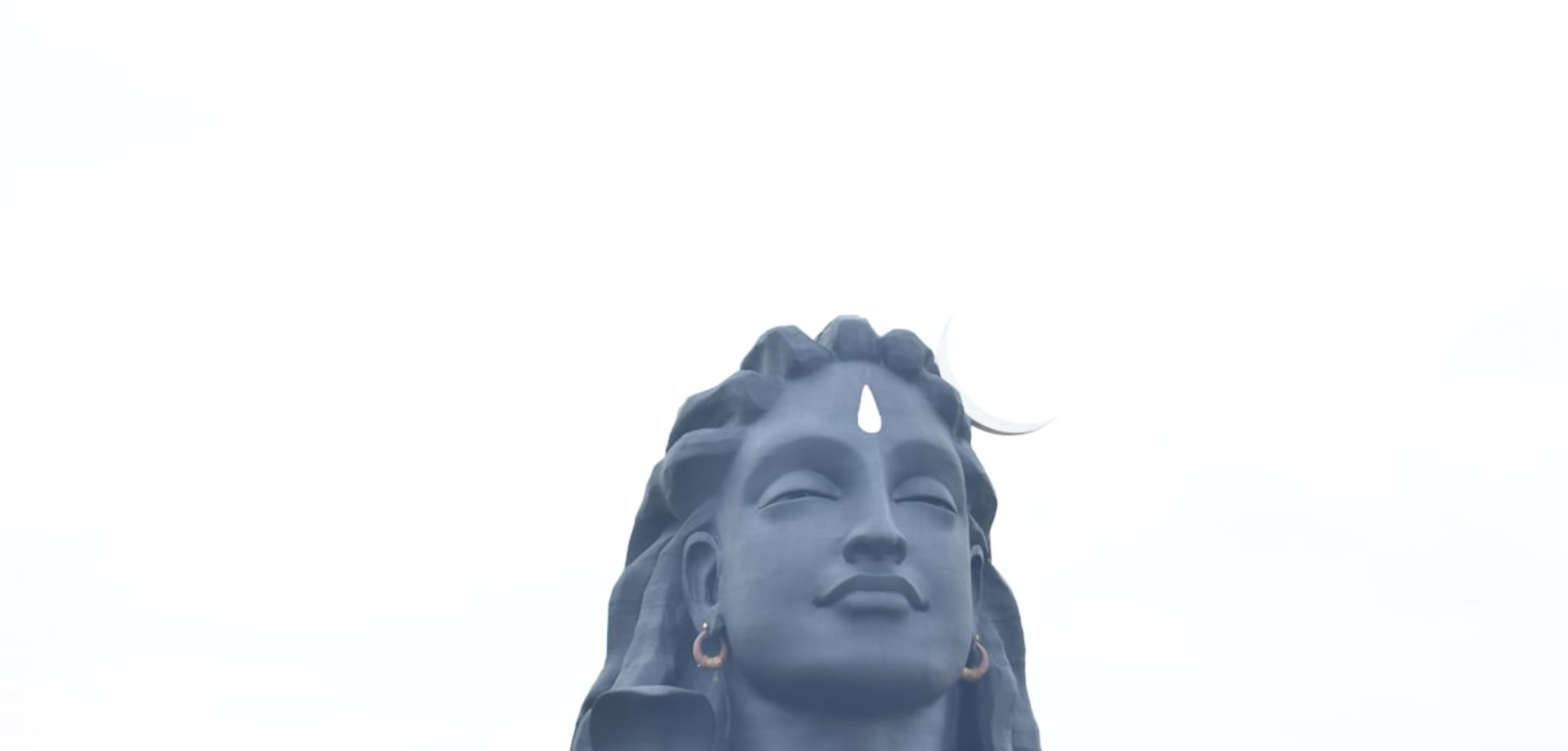
scroll to position [139, 0]
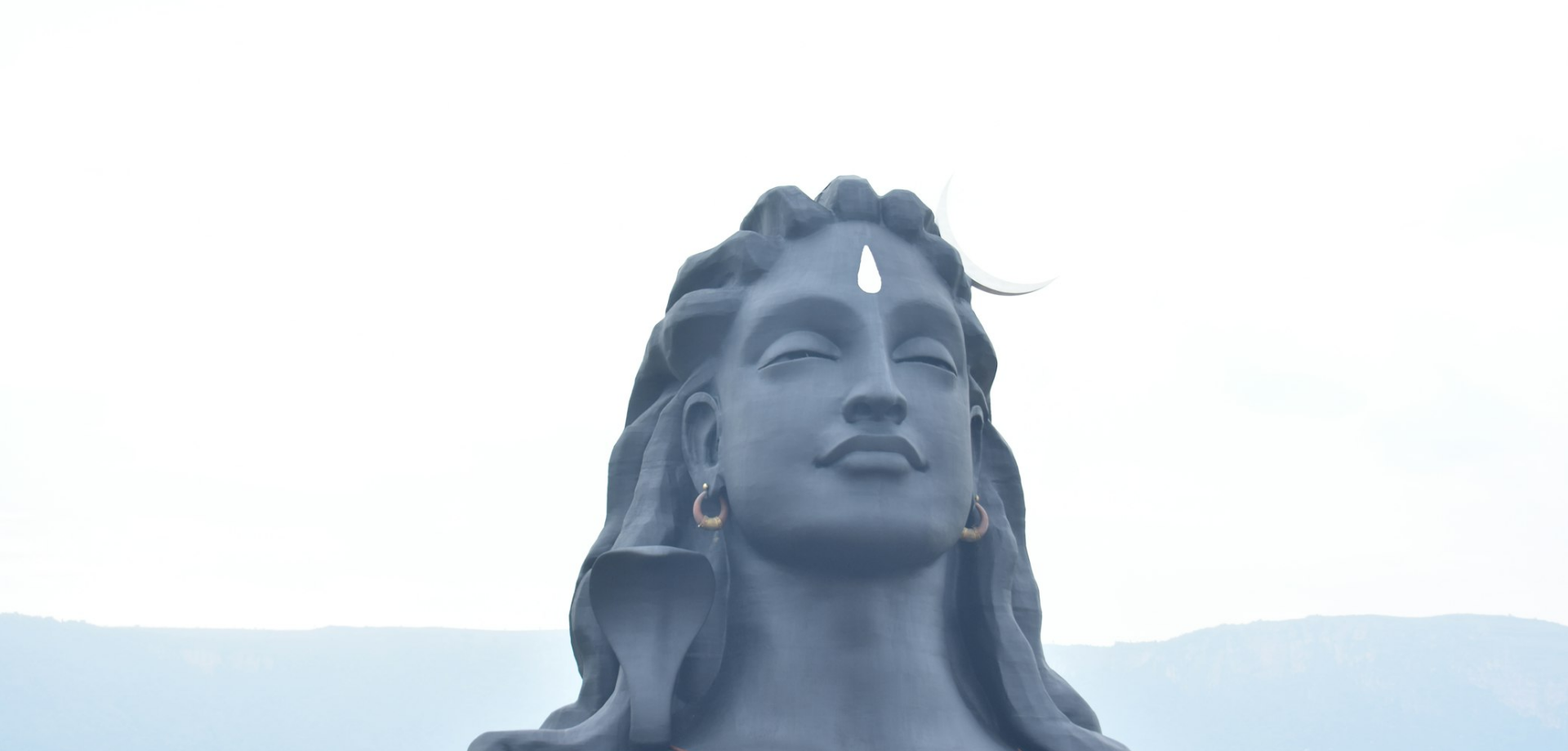
click at [1007, 321] on img "Zoom out on this image" at bounding box center [784, 382] width 1570 height 1046
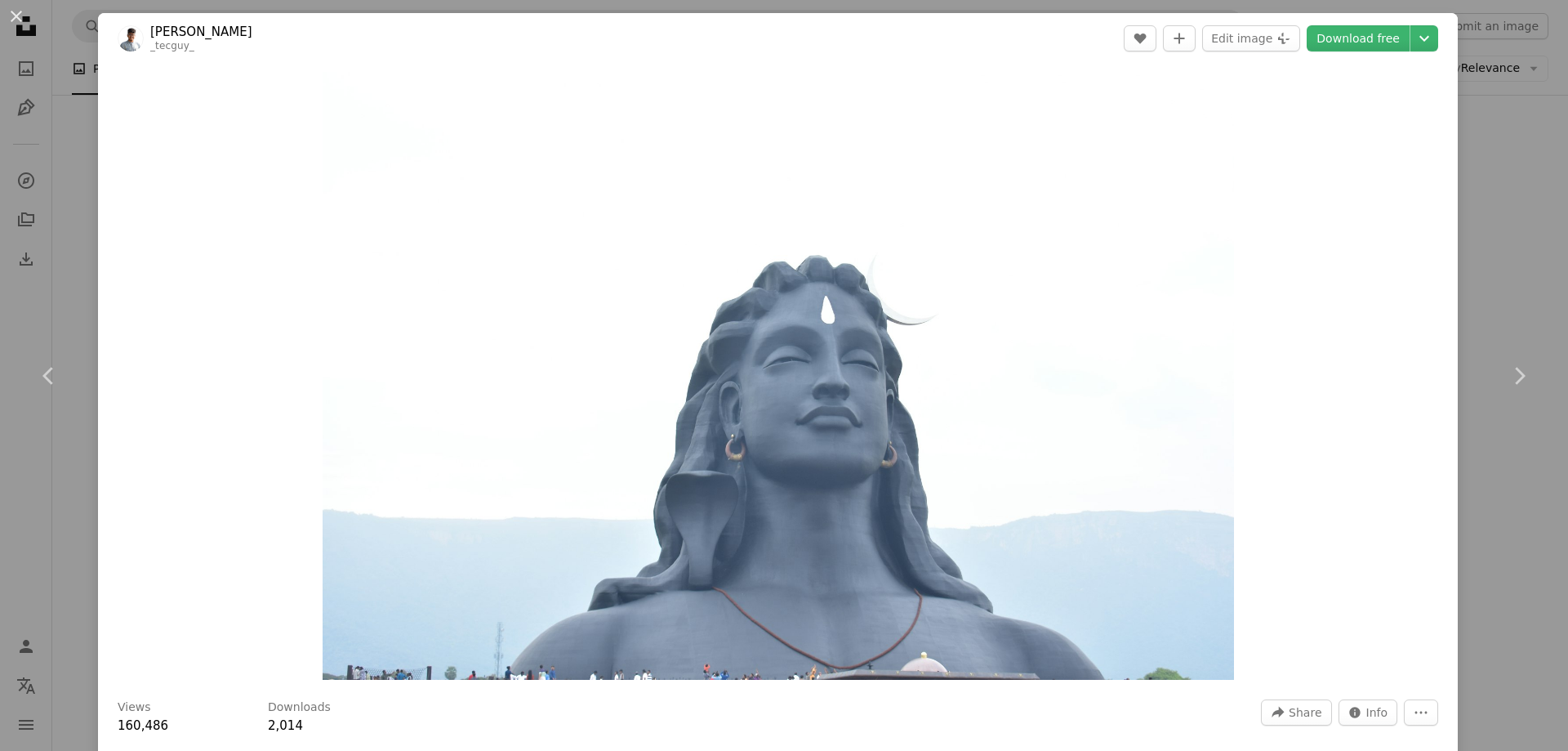
click at [1446, 141] on div "An X shape Chevron left Chevron right [PERSON_NAME] _tecguy_ A heart A plus sig…" at bounding box center [784, 376] width 1568 height 751
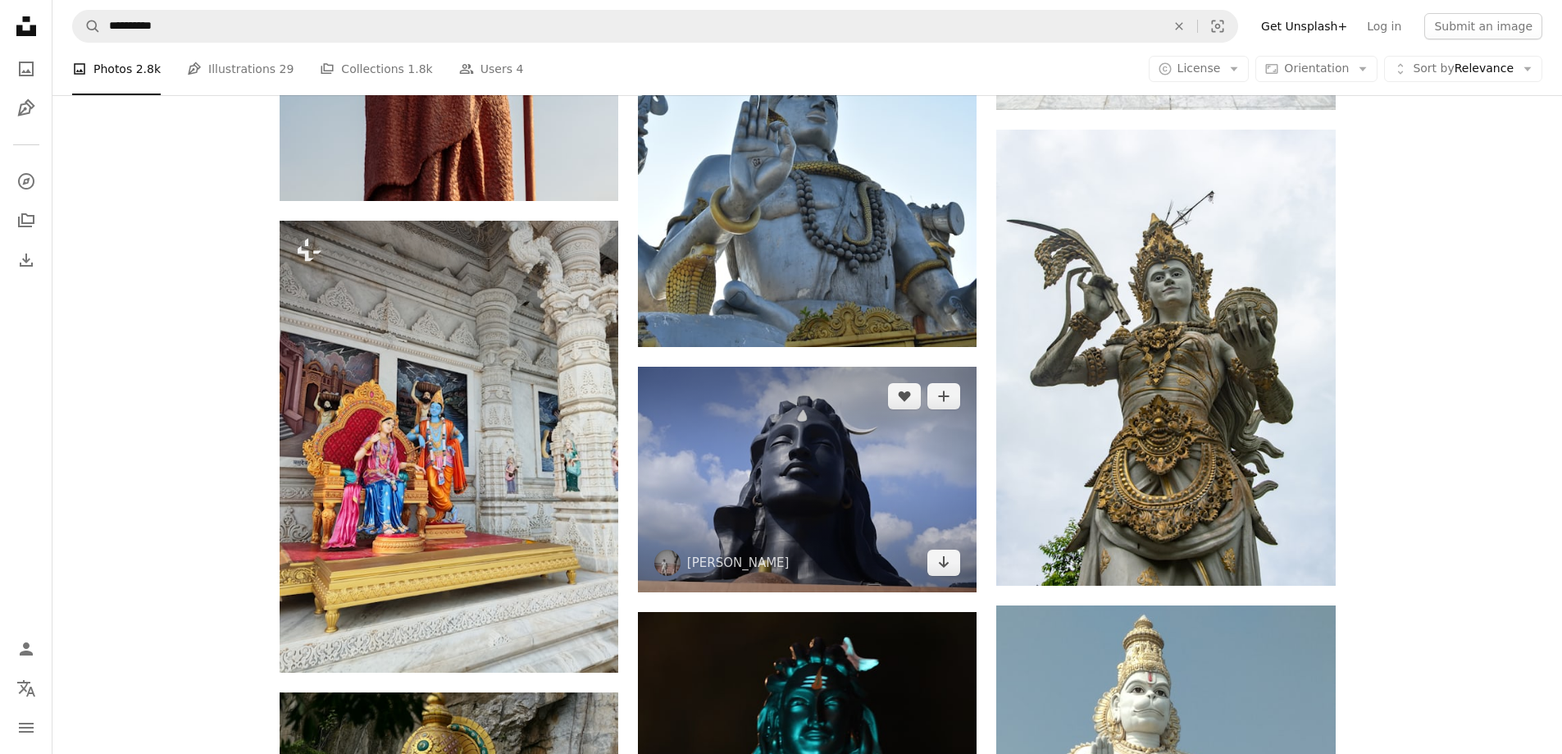
click at [831, 517] on img at bounding box center [807, 479] width 339 height 225
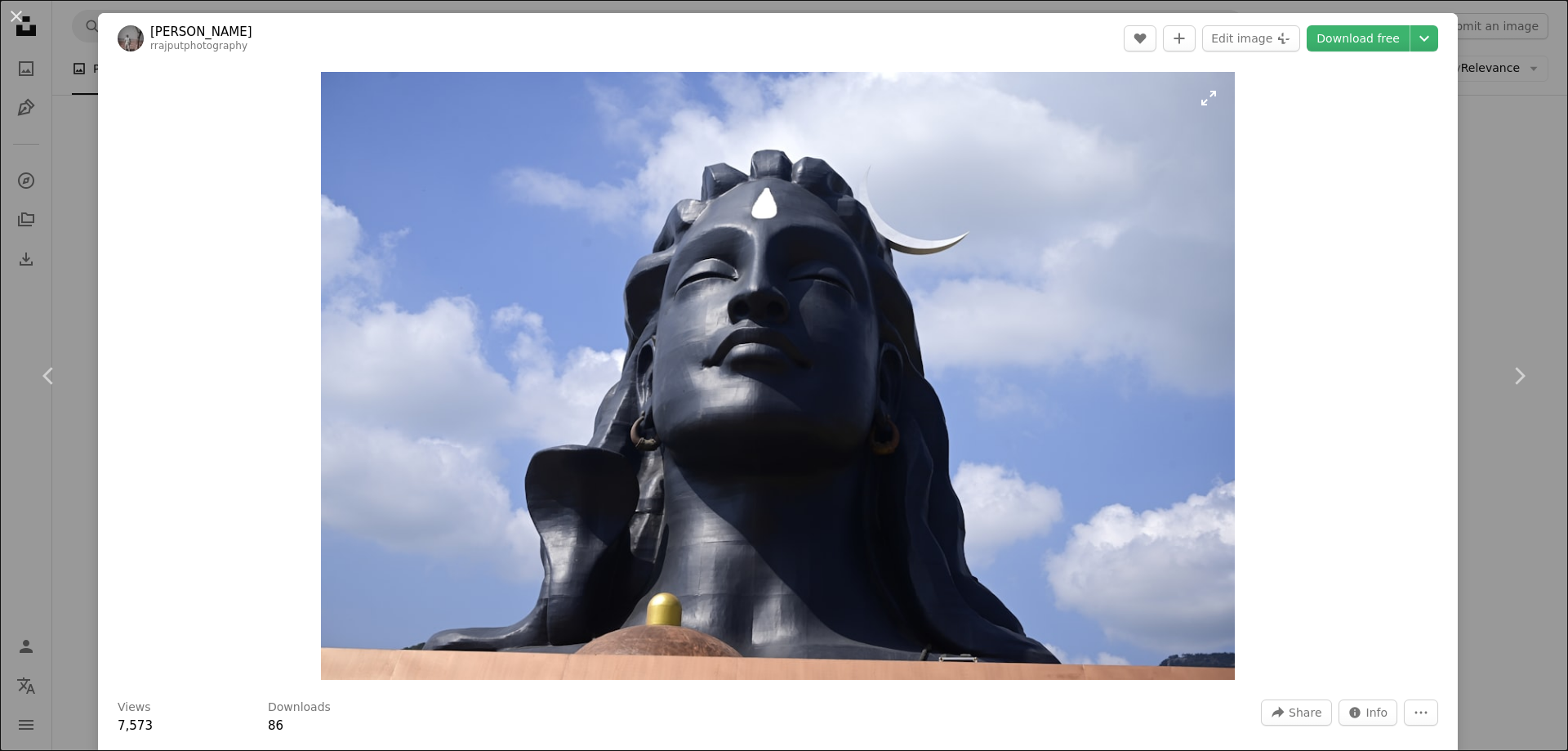
click at [816, 293] on img "Zoom in on this image" at bounding box center [777, 376] width 914 height 608
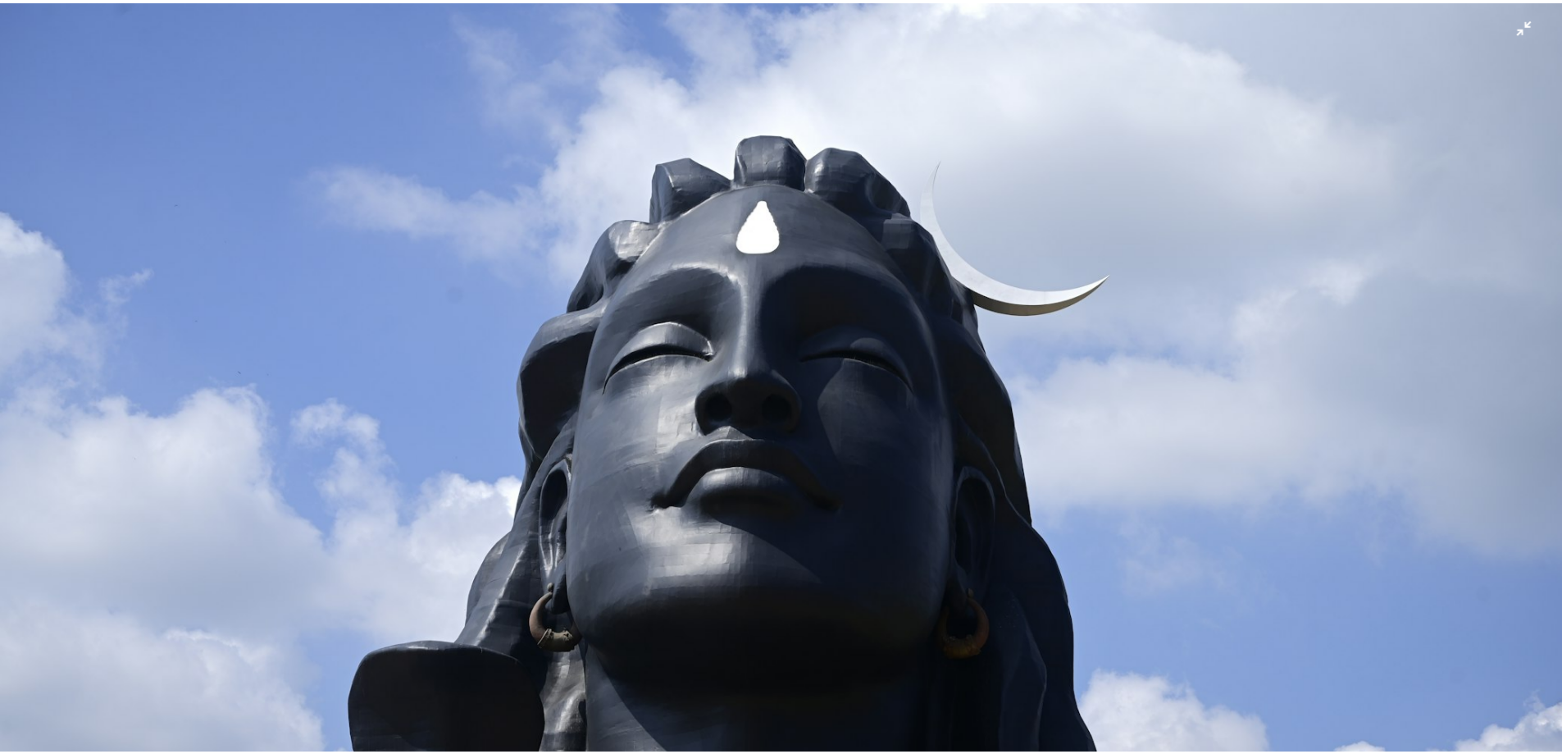
scroll to position [139, 0]
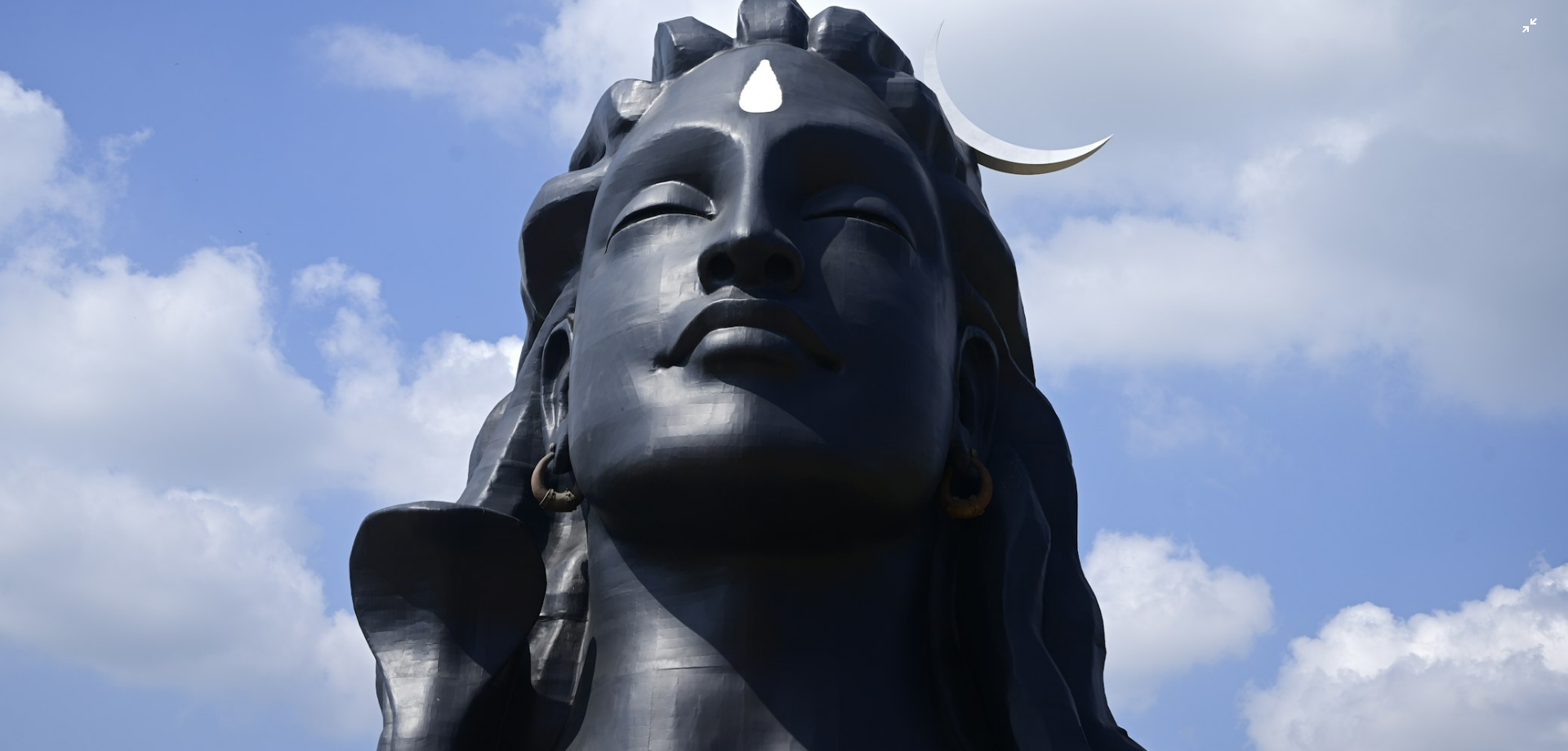
click at [386, 179] on img "Zoom out on this image" at bounding box center [784, 382] width 1570 height 1045
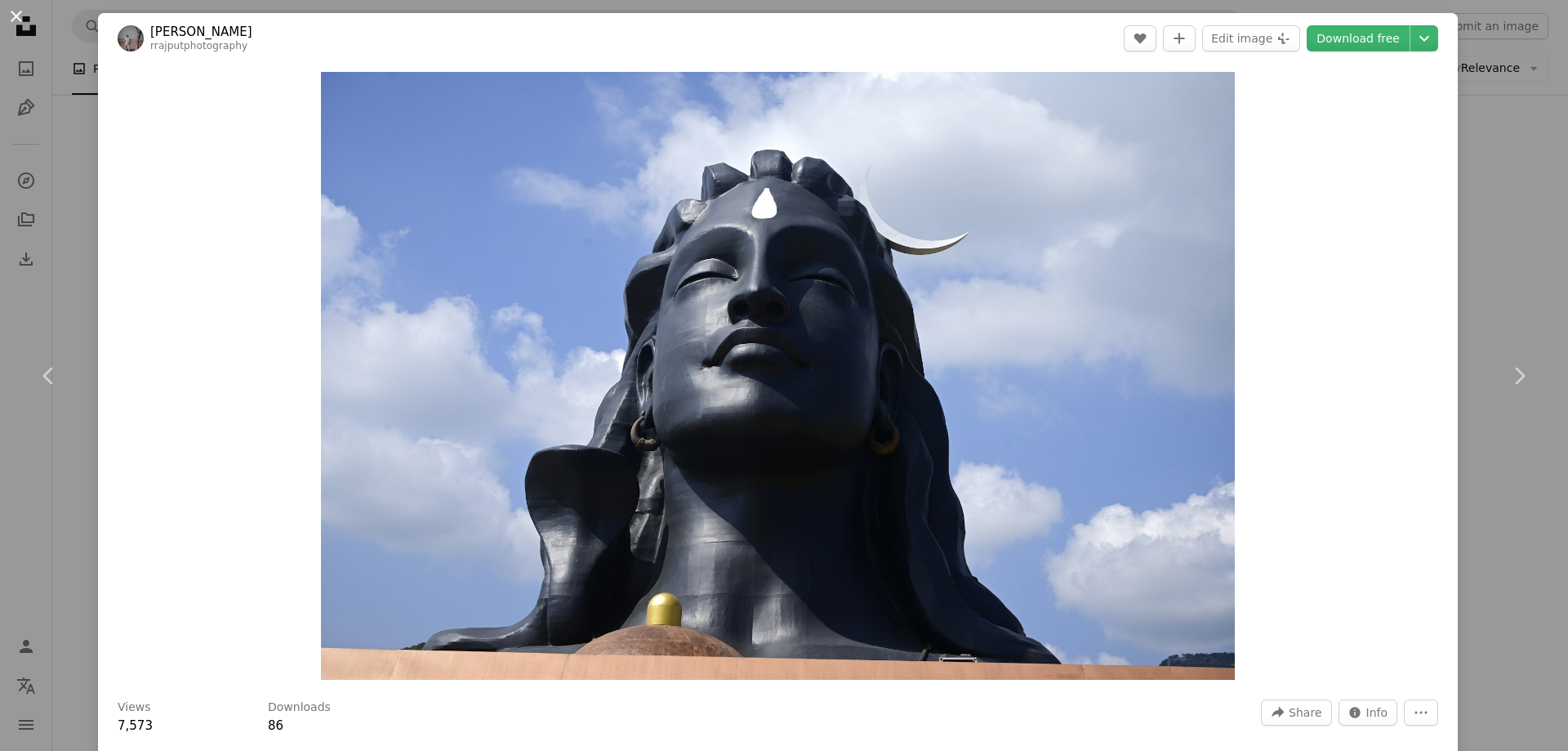
click at [20, 22] on button "An X shape" at bounding box center [17, 17] width 20 height 20
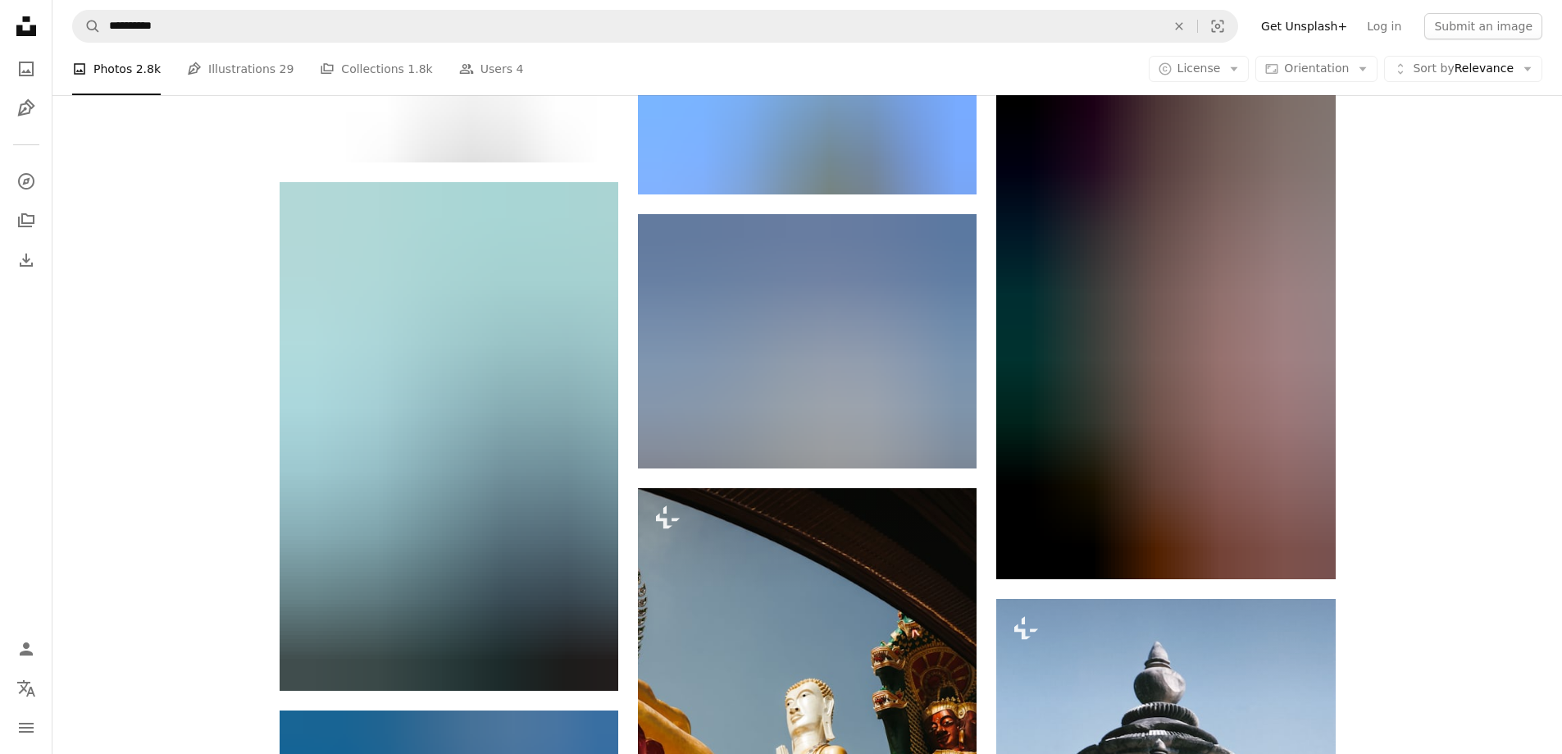
scroll to position [89398, 0]
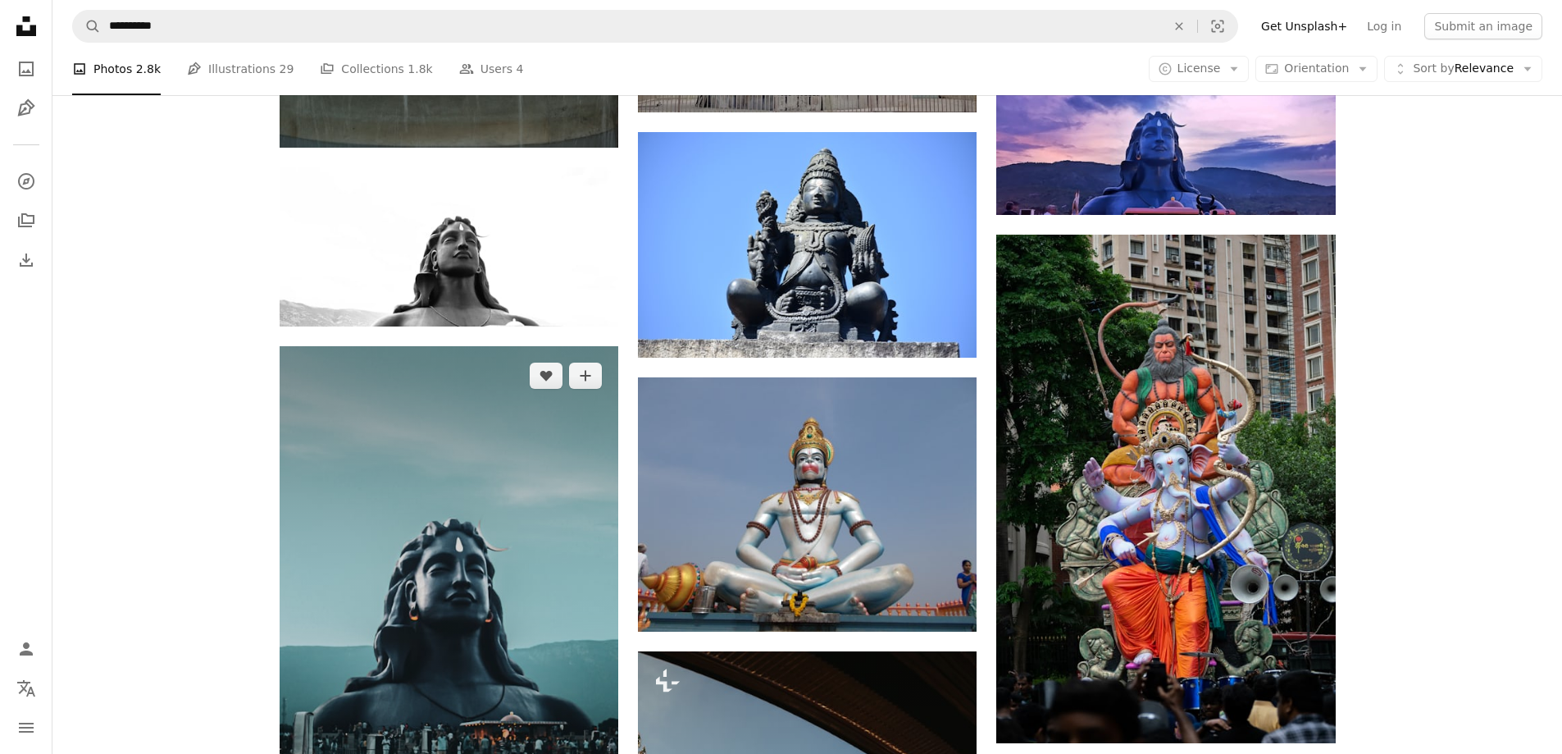
click at [501, 456] on img at bounding box center [449, 600] width 339 height 508
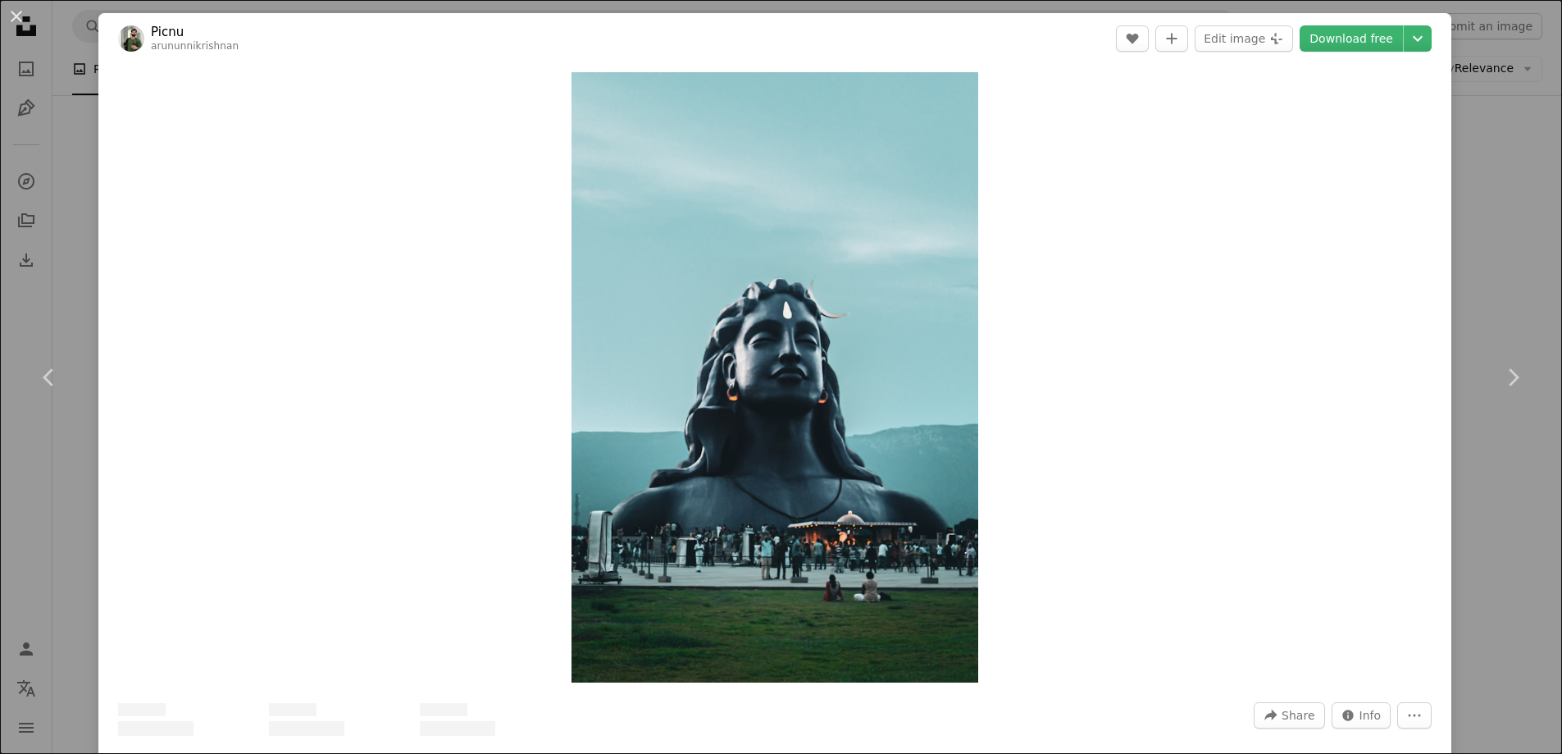
click at [817, 353] on img "Zoom in on this image" at bounding box center [774, 377] width 407 height 610
click at [19, 14] on button "An X shape" at bounding box center [17, 17] width 20 height 20
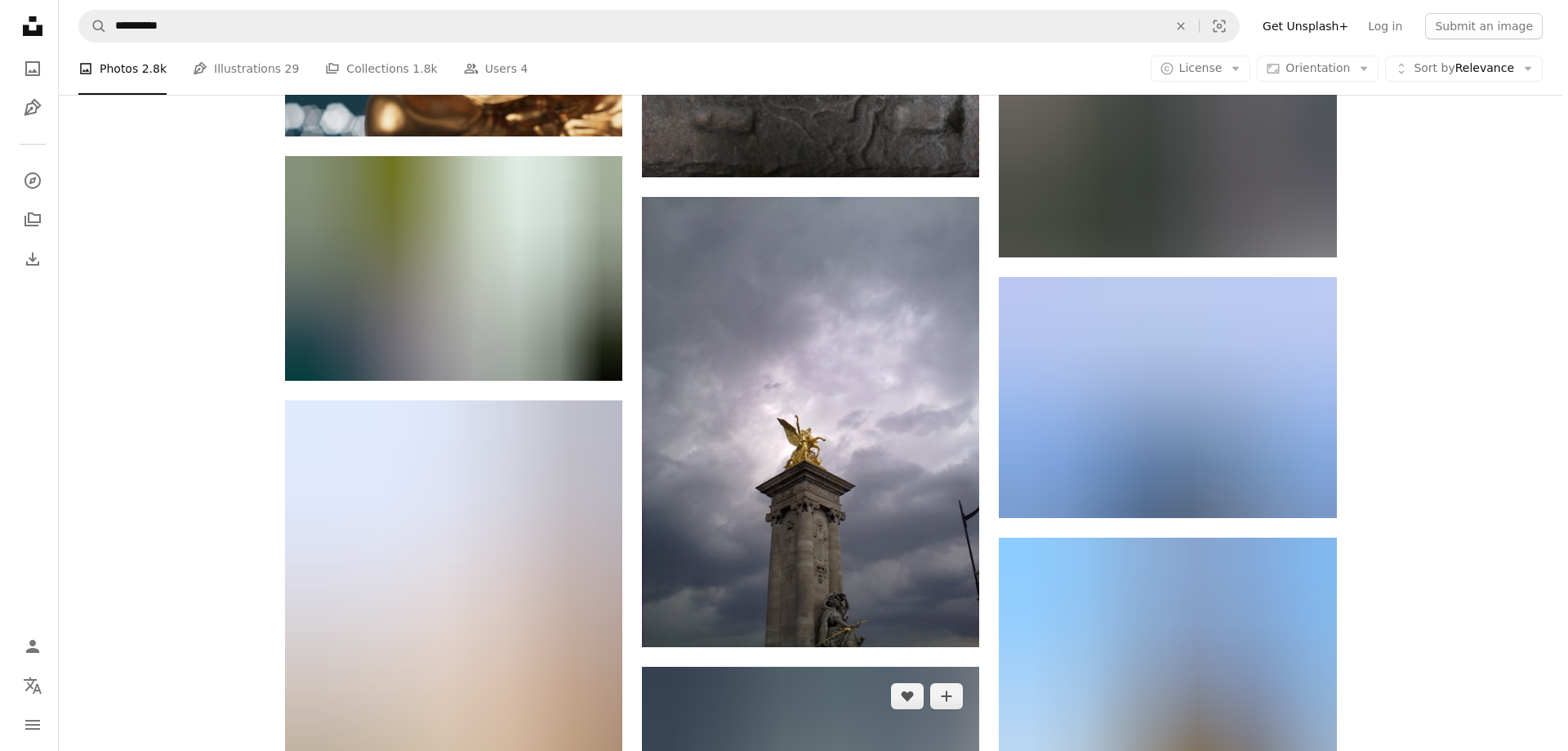
scroll to position [92228, 0]
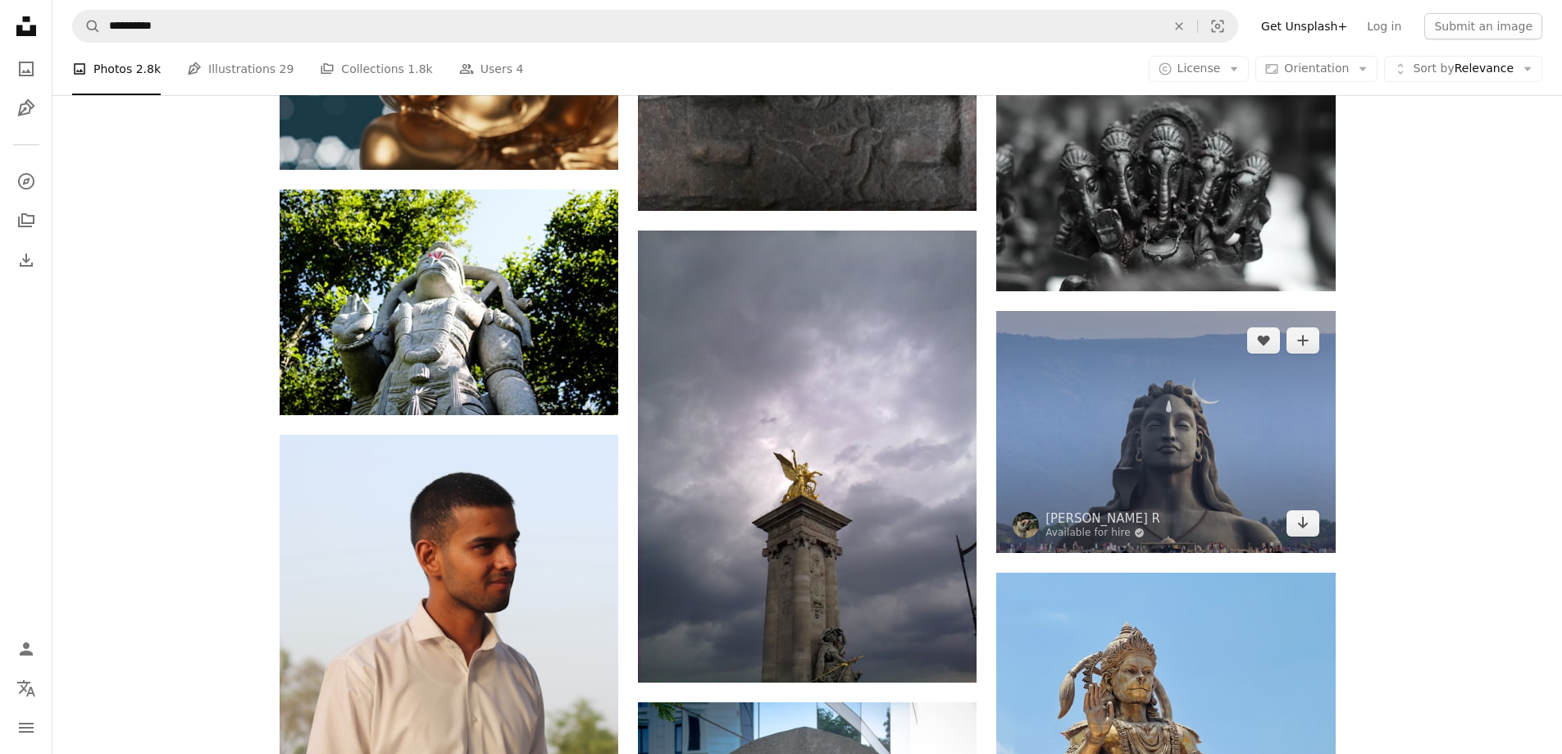
click at [1191, 420] on img at bounding box center [1165, 432] width 339 height 242
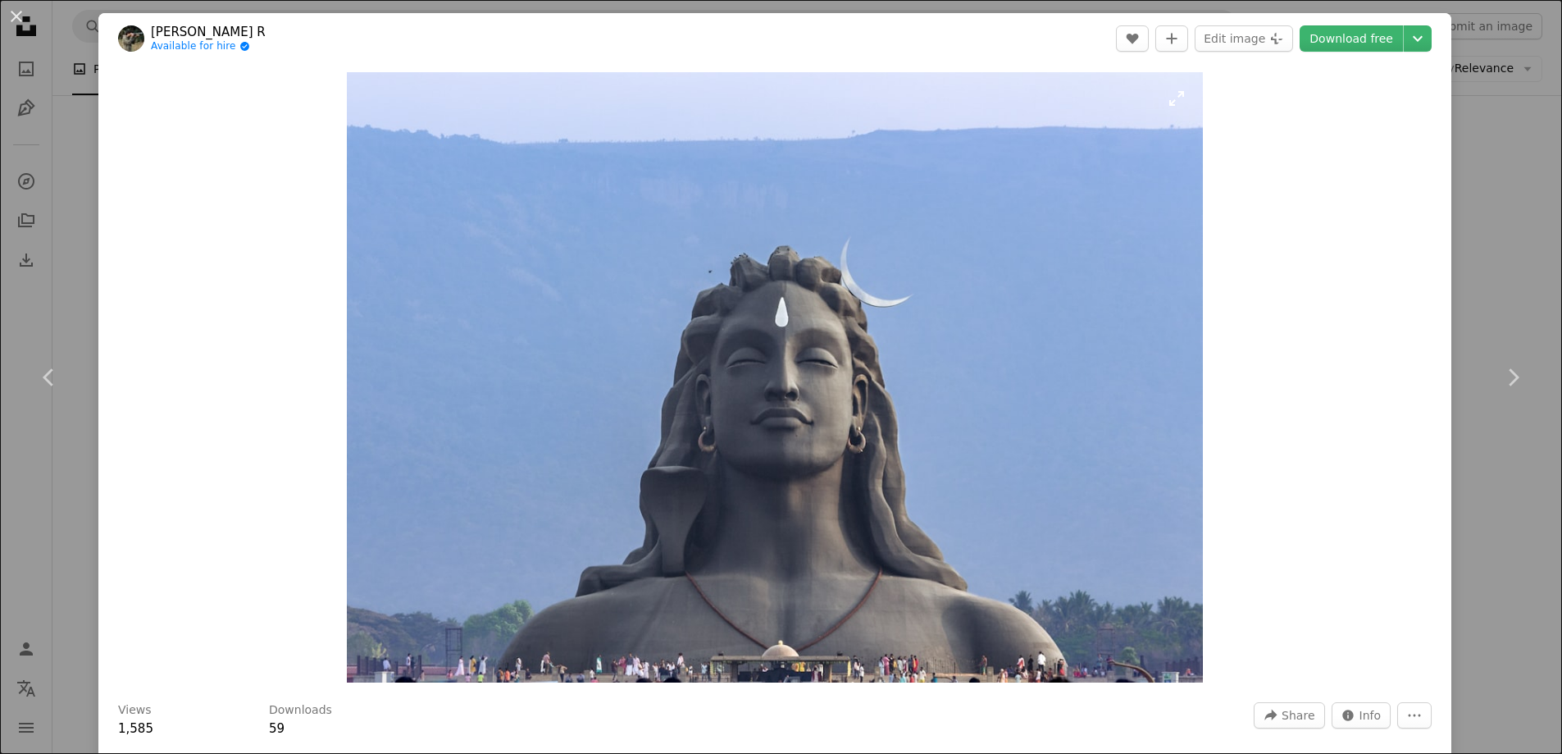
click at [813, 367] on img "Zoom in on this image" at bounding box center [774, 377] width 855 height 610
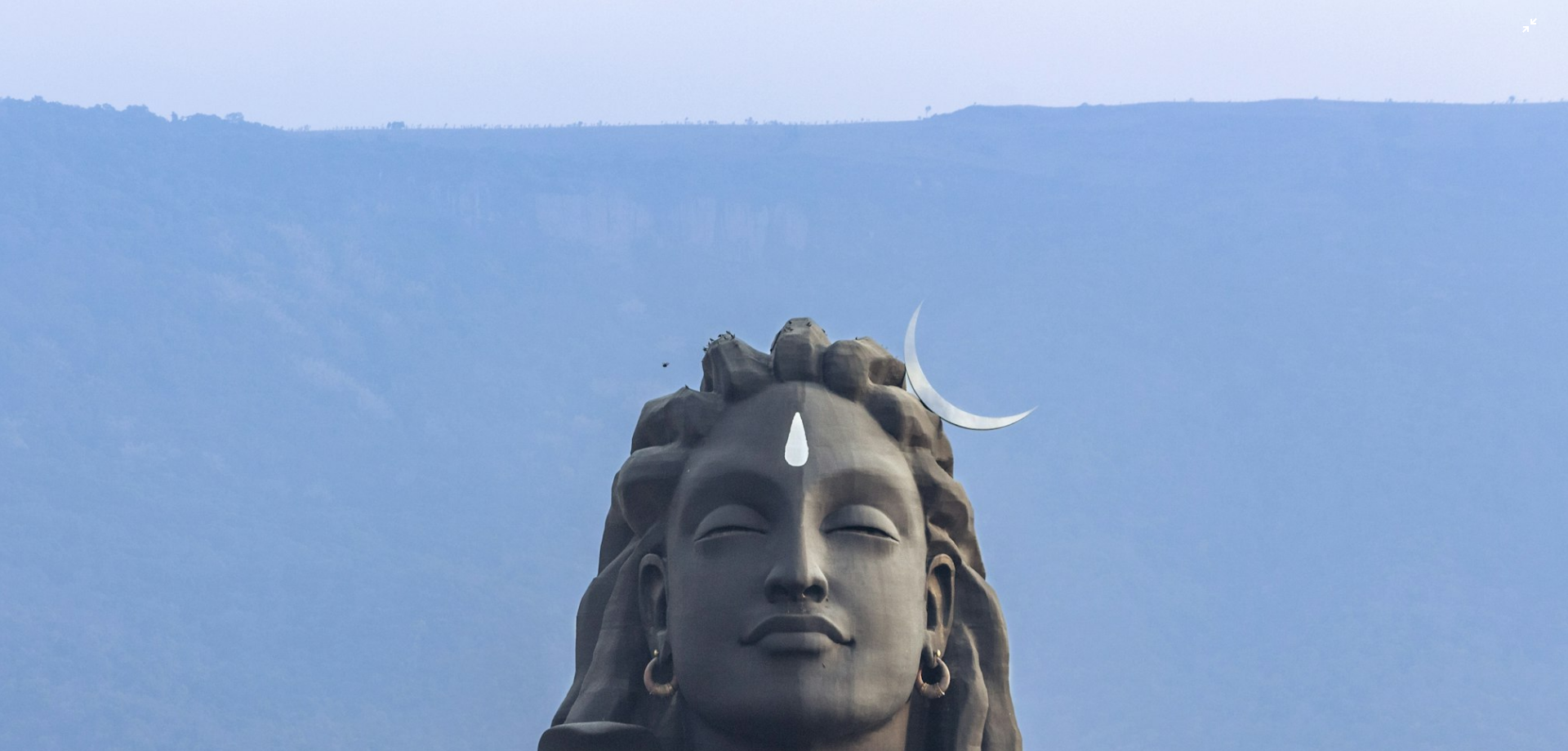
scroll to position [176, 0]
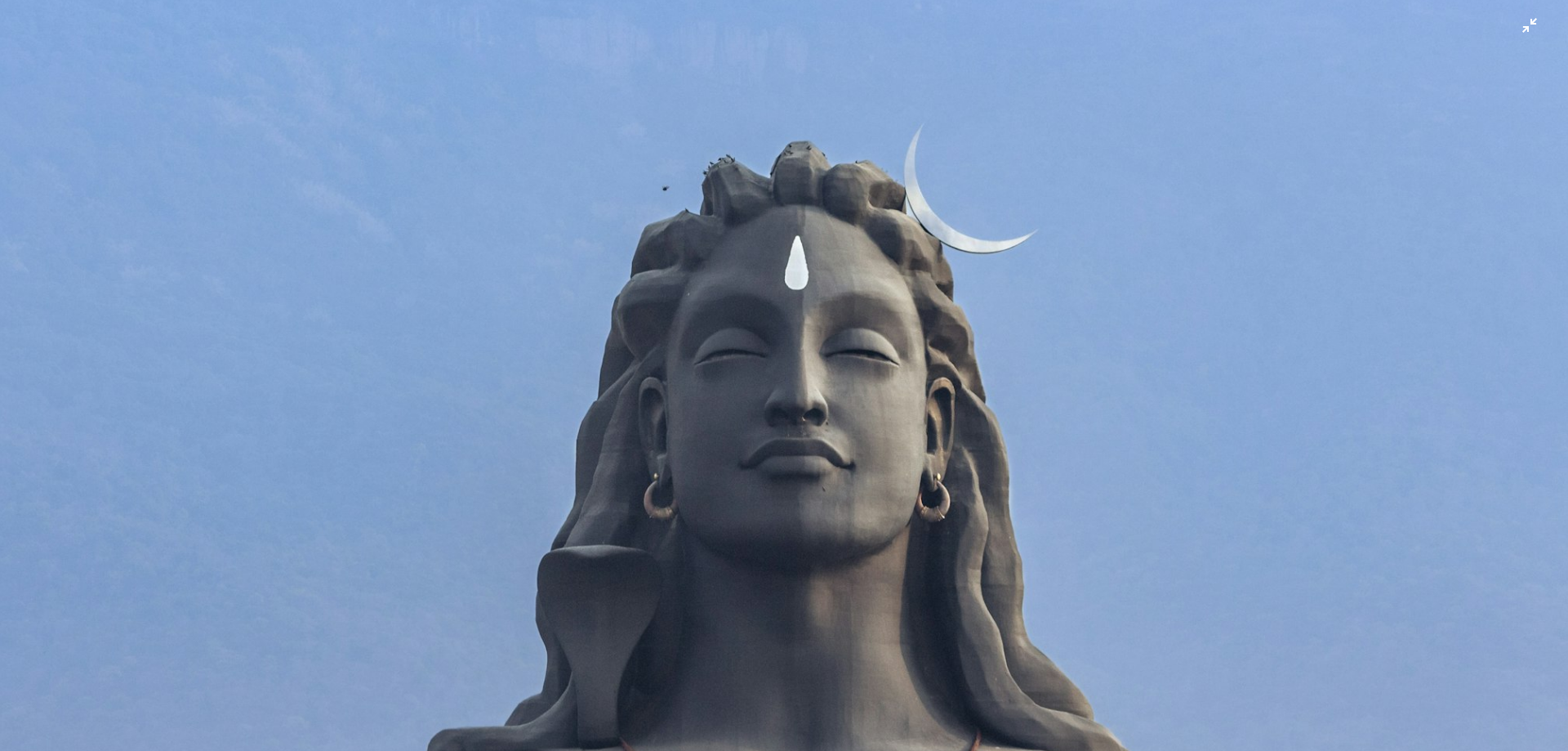
click at [785, 282] on img "Zoom out on this image" at bounding box center [784, 381] width 1570 height 1119
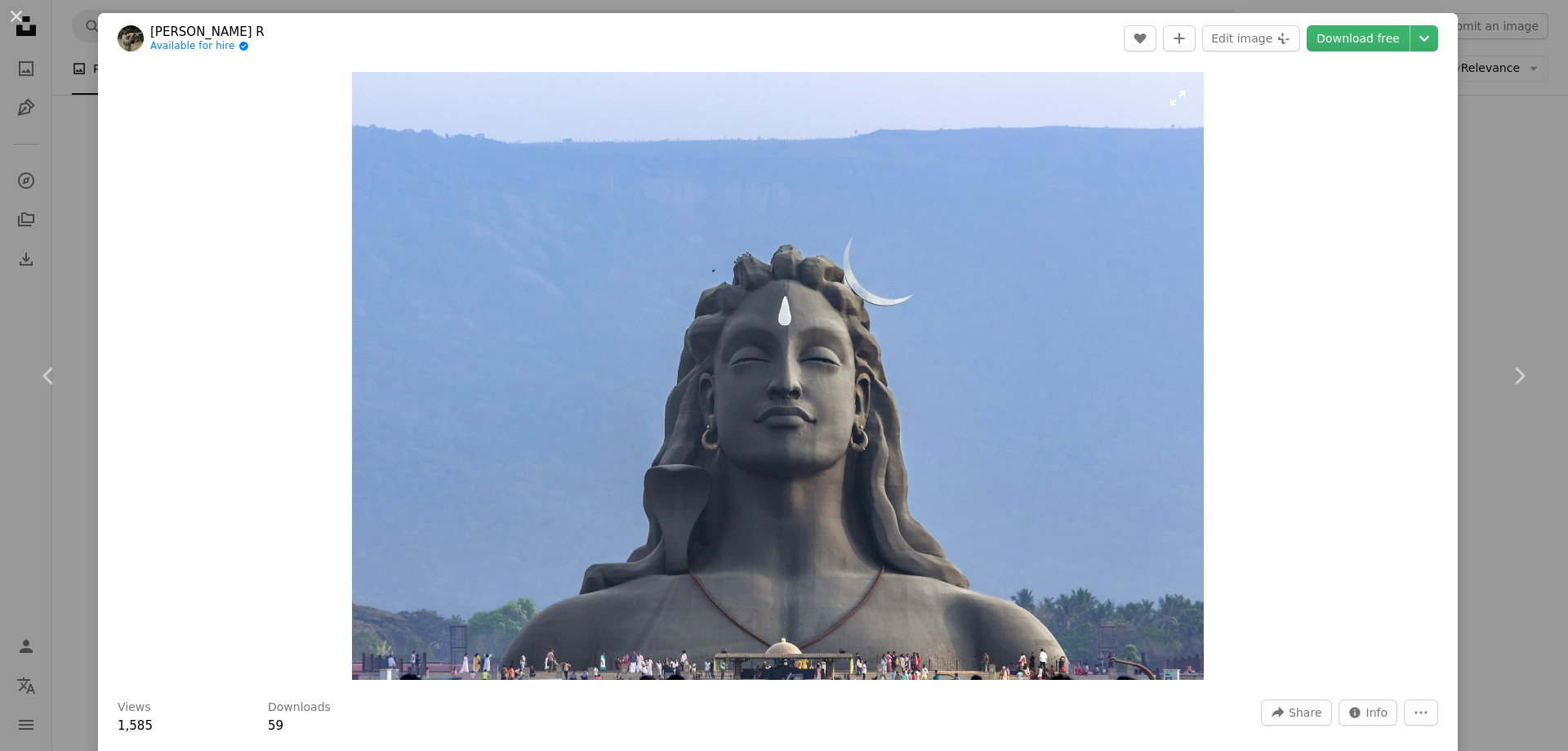
click at [807, 331] on img "Zoom in on this image" at bounding box center [777, 376] width 852 height 608
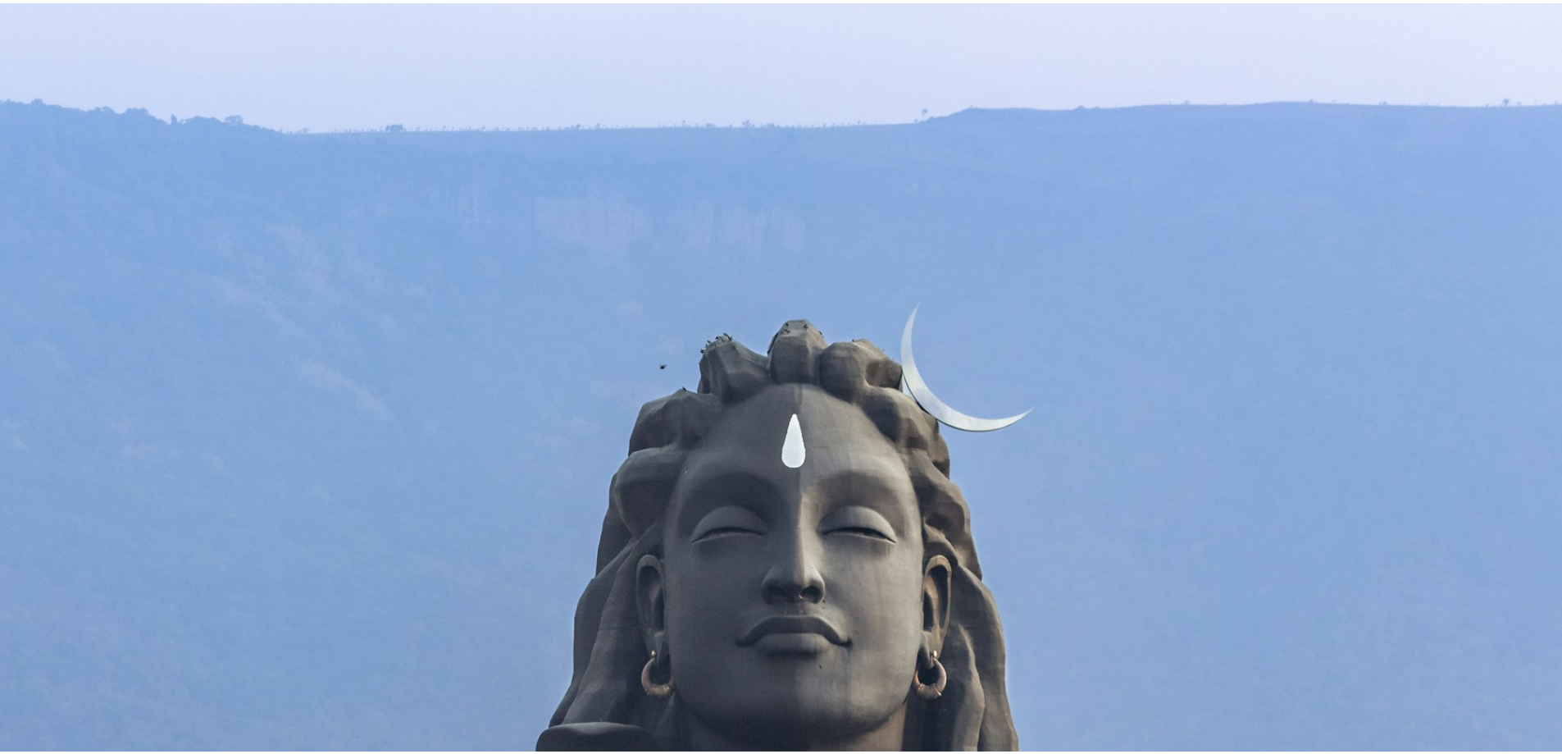
scroll to position [176, 0]
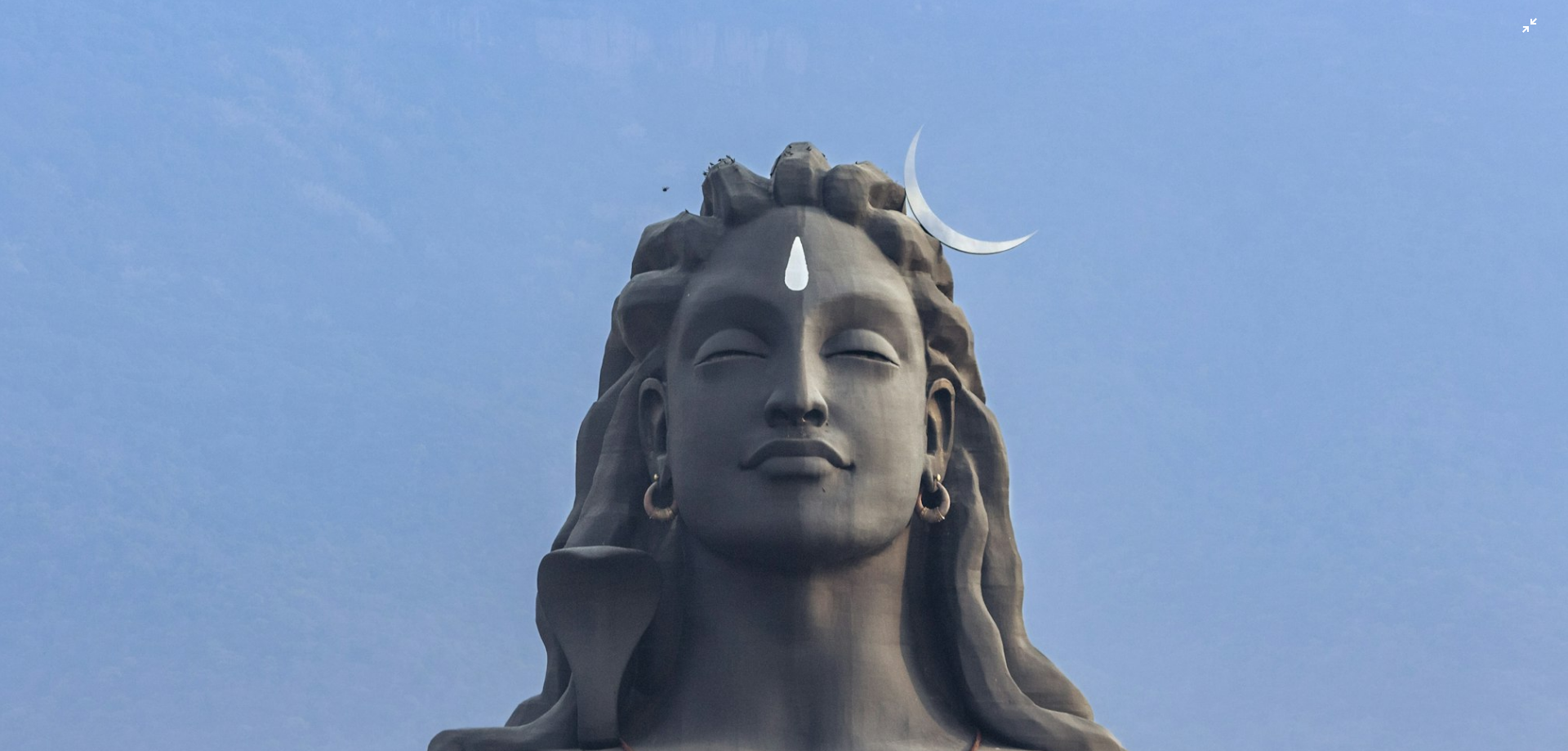
click at [807, 338] on img "Zoom out on this image" at bounding box center [784, 382] width 1570 height 1119
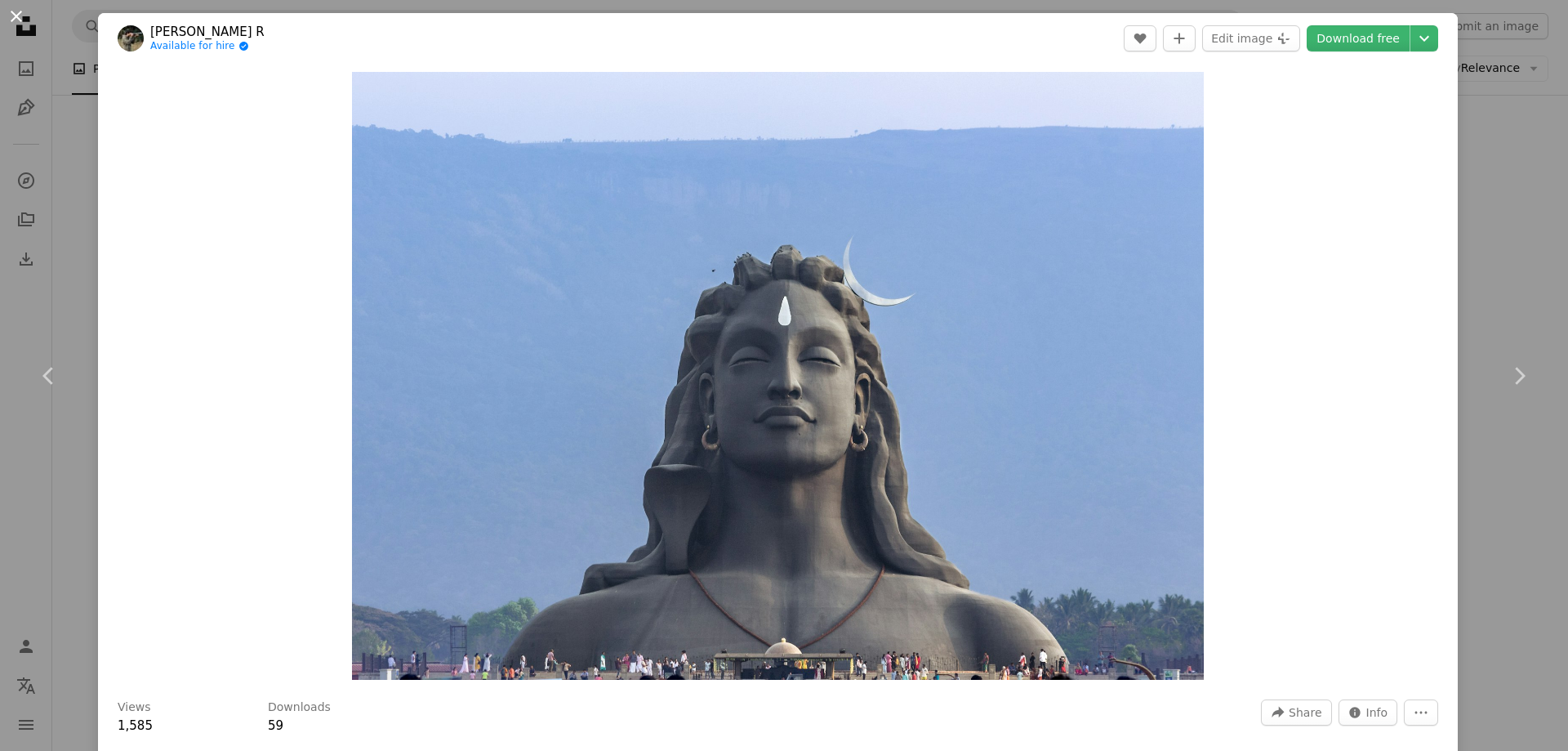
click at [14, 21] on button "An X shape" at bounding box center [17, 17] width 20 height 20
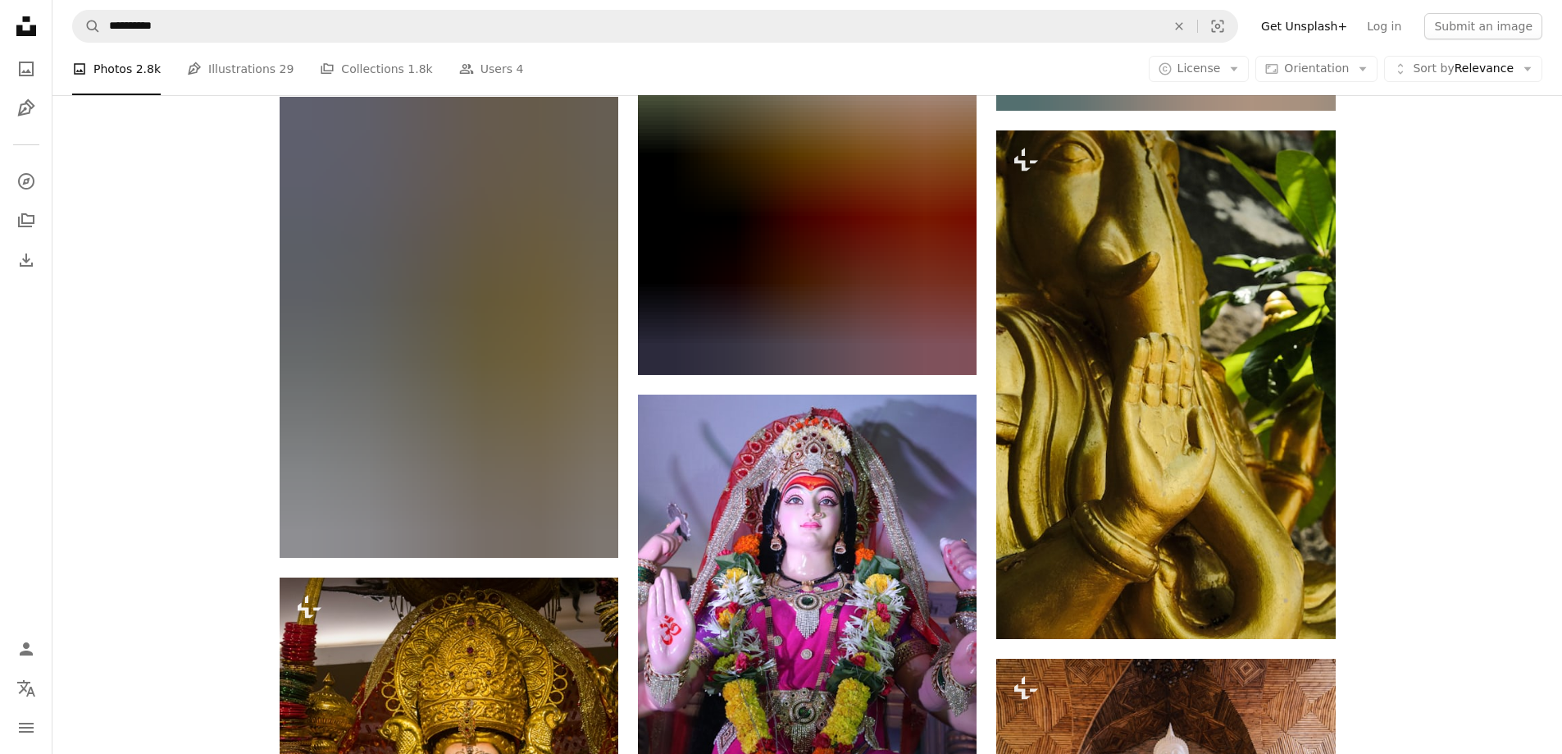
scroll to position [119243, 0]
